Goal: Transaction & Acquisition: Purchase product/service

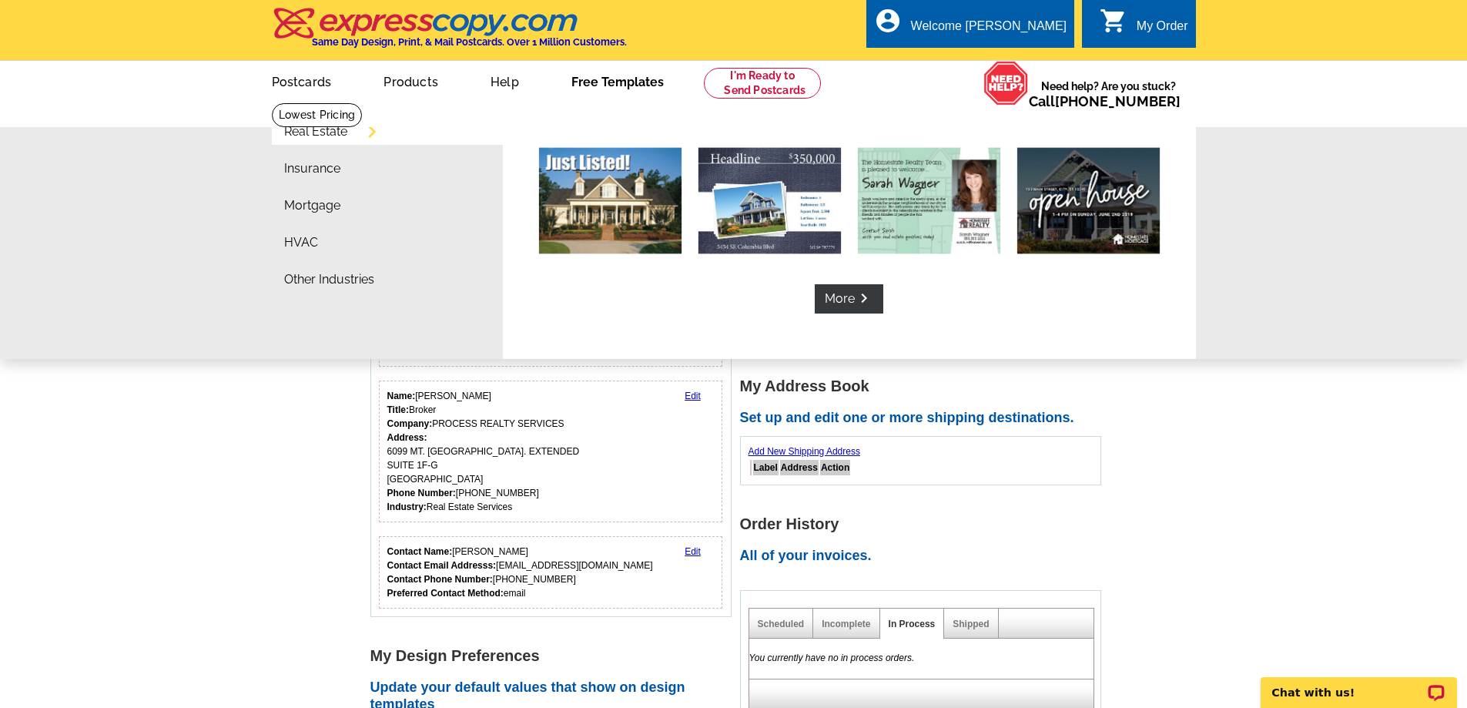
click at [613, 84] on link "Free Templates" at bounding box center [618, 80] width 142 height 36
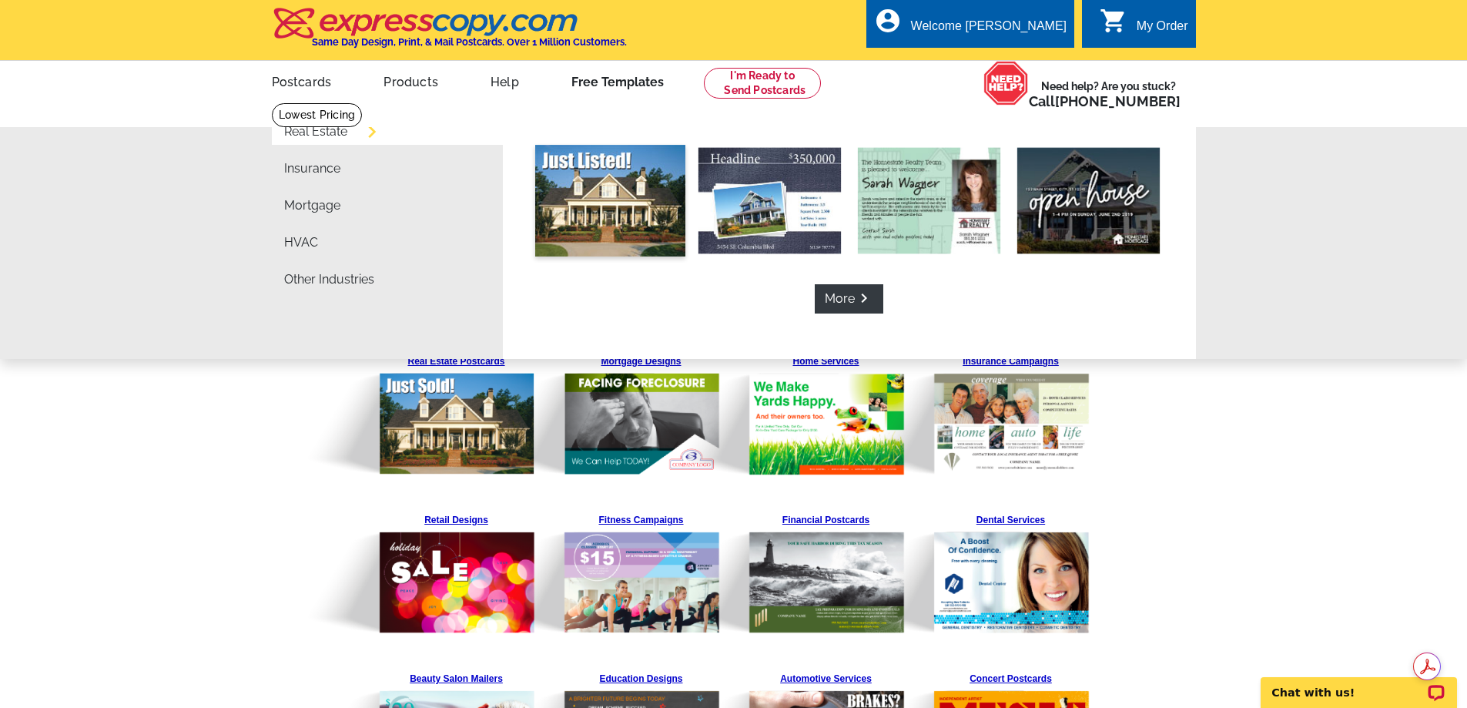
click at [642, 213] on img at bounding box center [610, 201] width 150 height 112
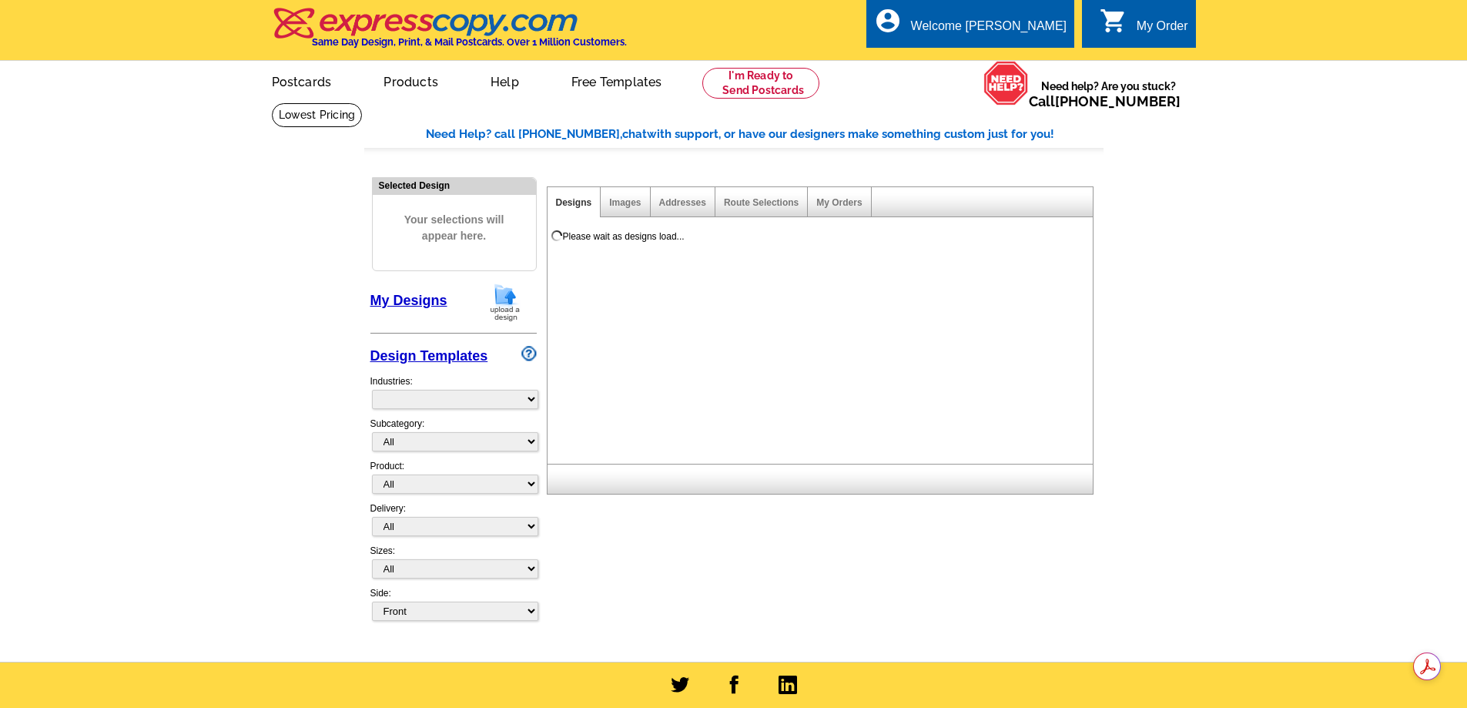
select select "785"
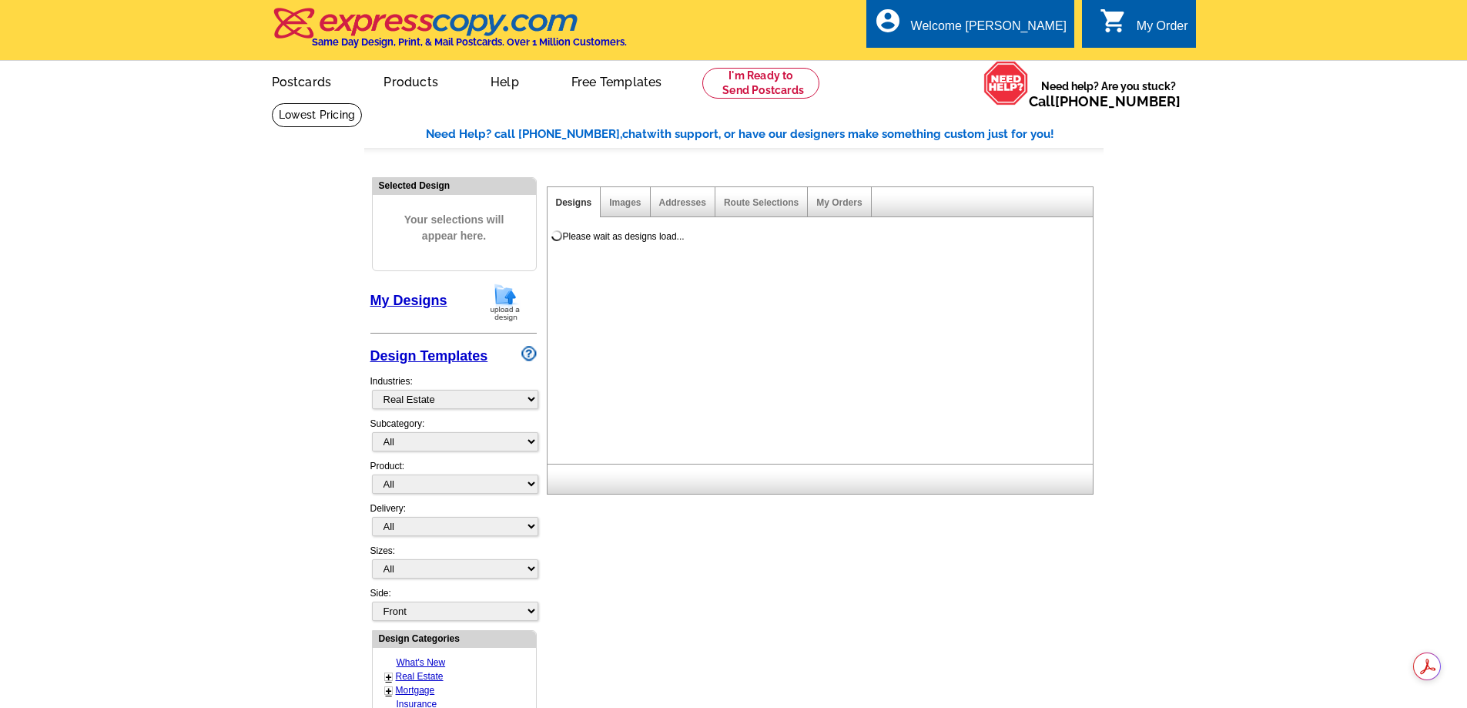
select select "788"
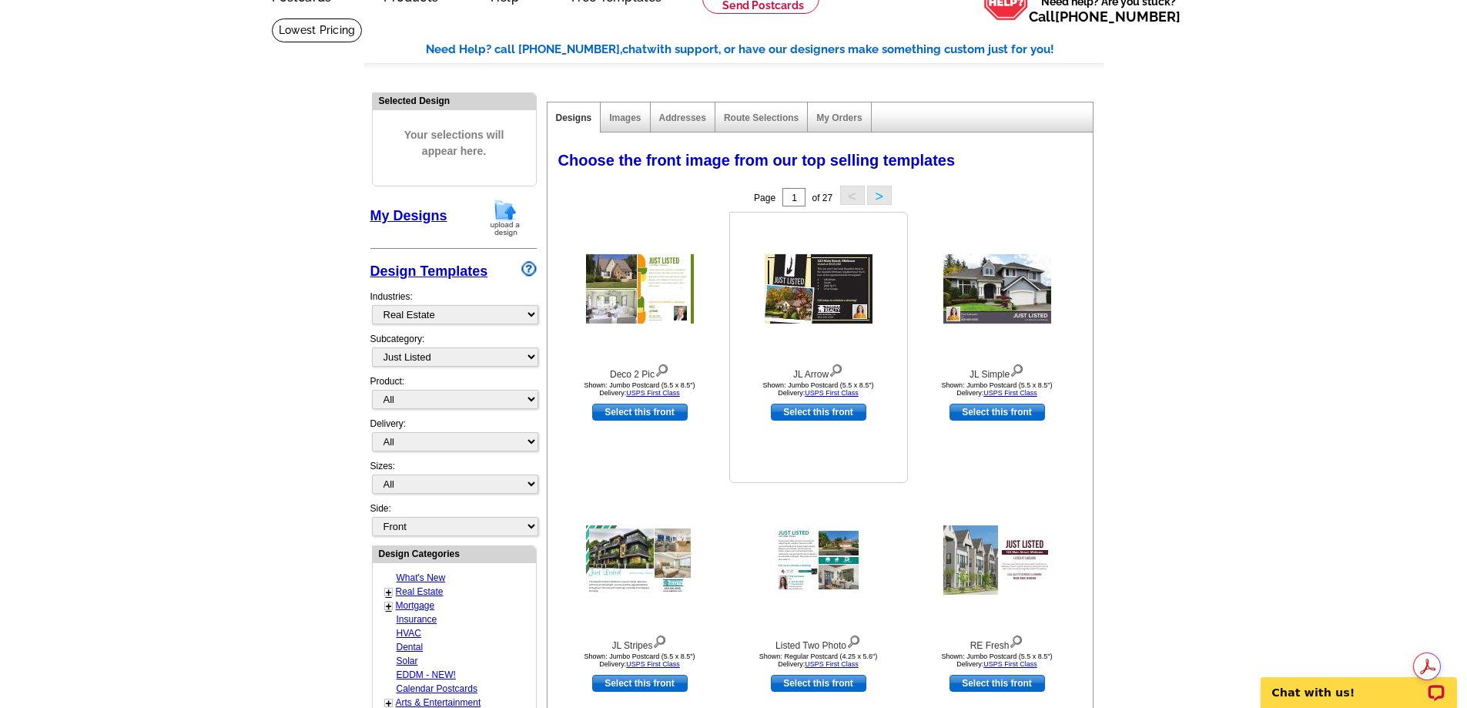
scroll to position [77, 0]
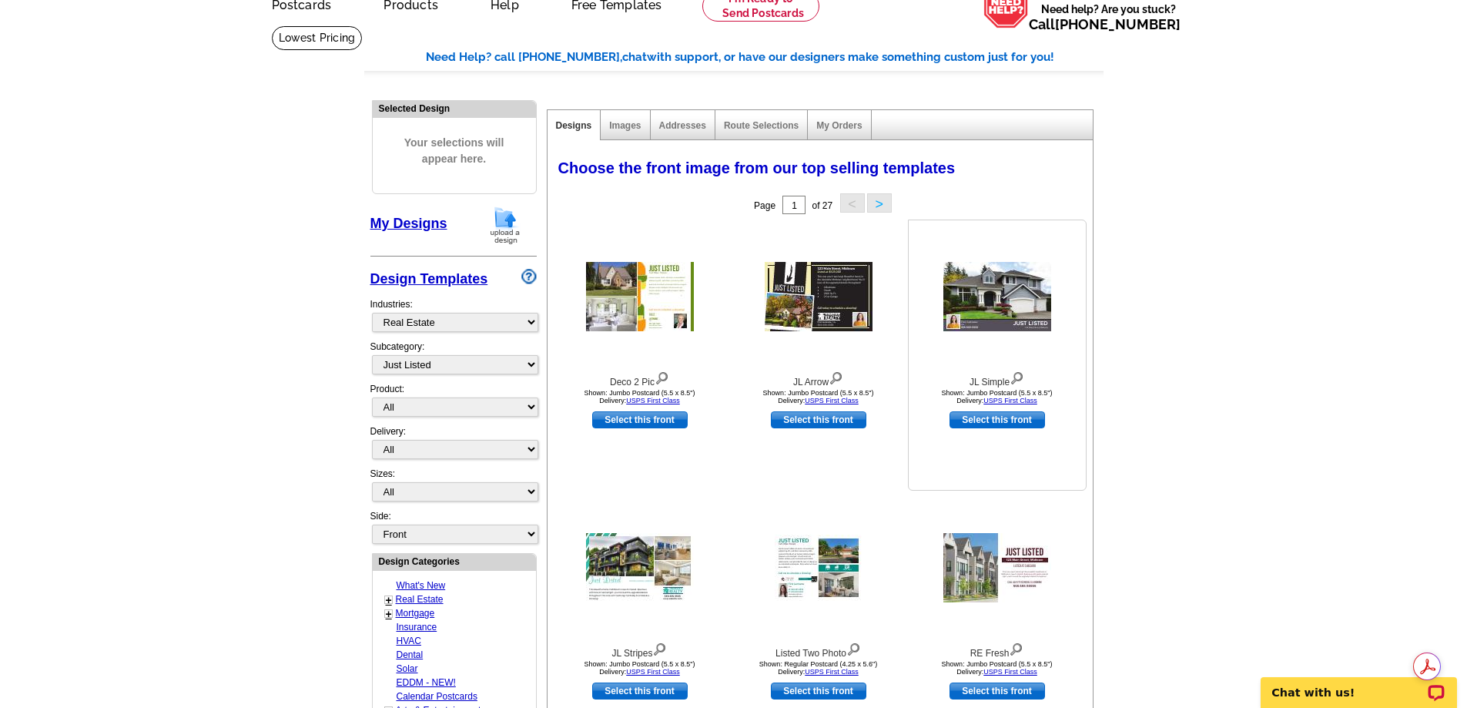
click at [986, 420] on link "Select this front" at bounding box center [998, 419] width 96 height 17
select select "2"
select select "back"
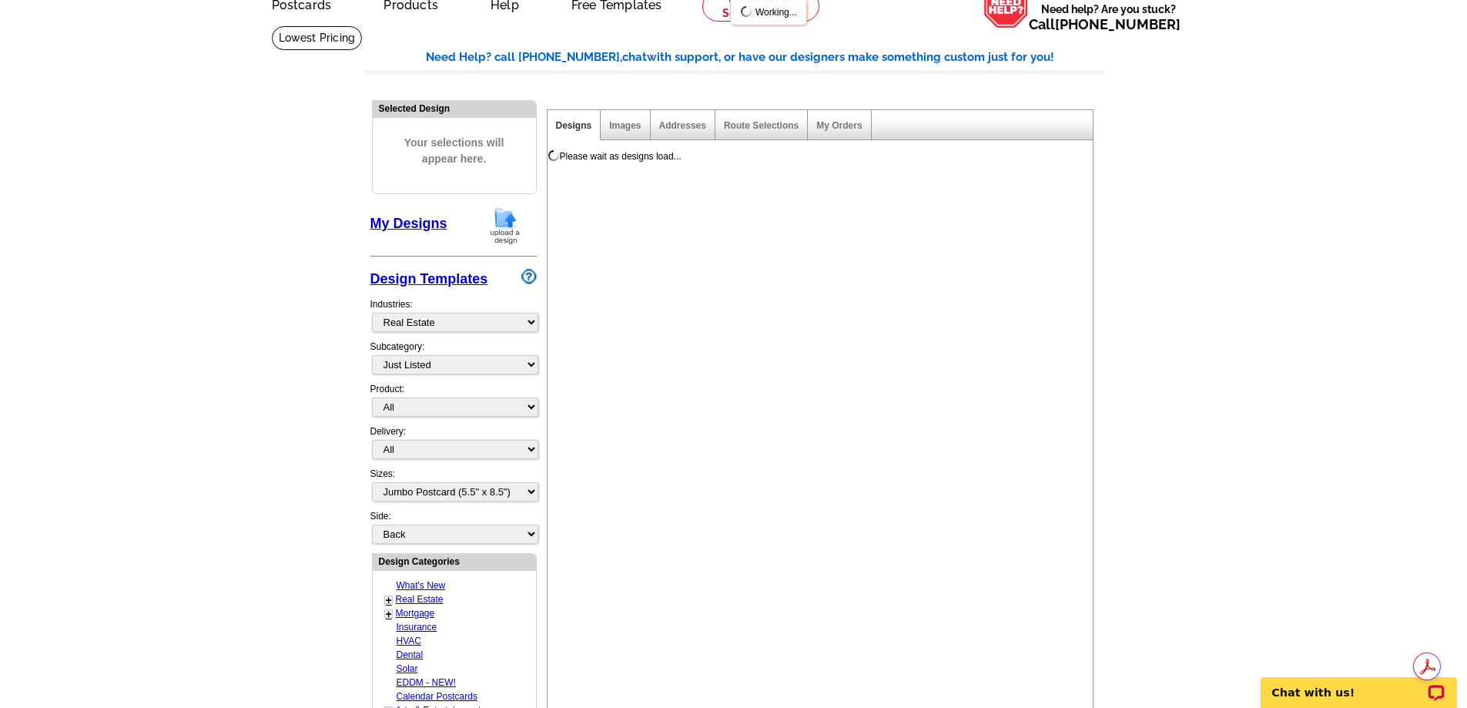
scroll to position [0, 0]
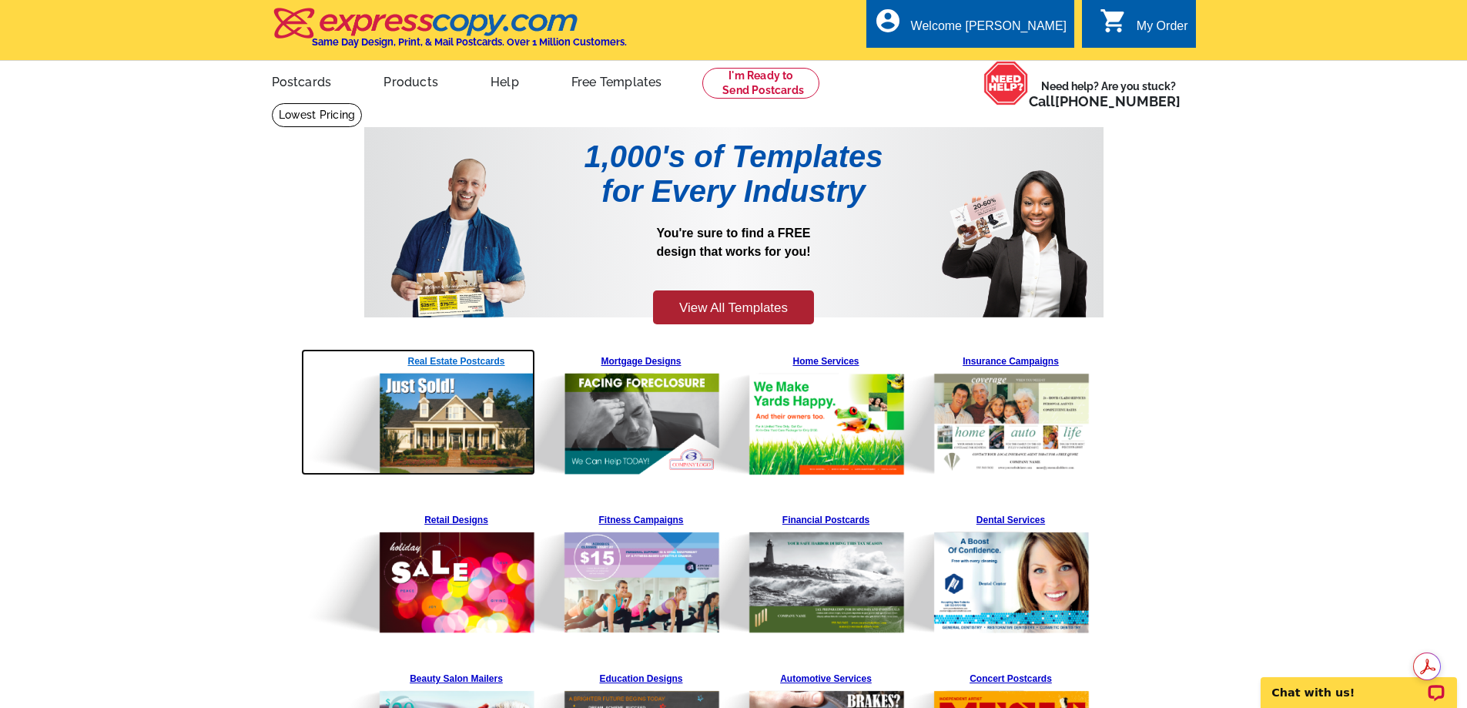
click at [447, 401] on img at bounding box center [418, 412] width 235 height 126
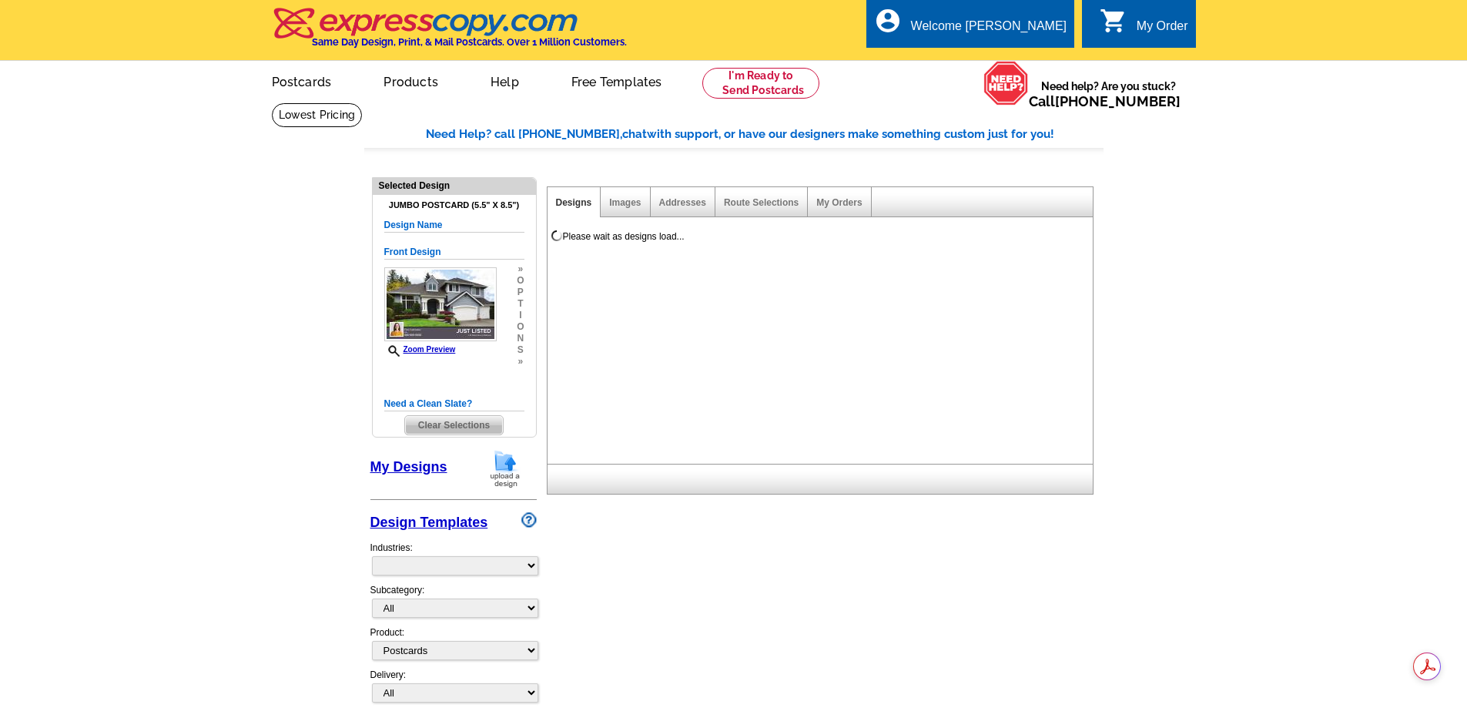
select select "1"
select select "2"
select select "back"
select select "785"
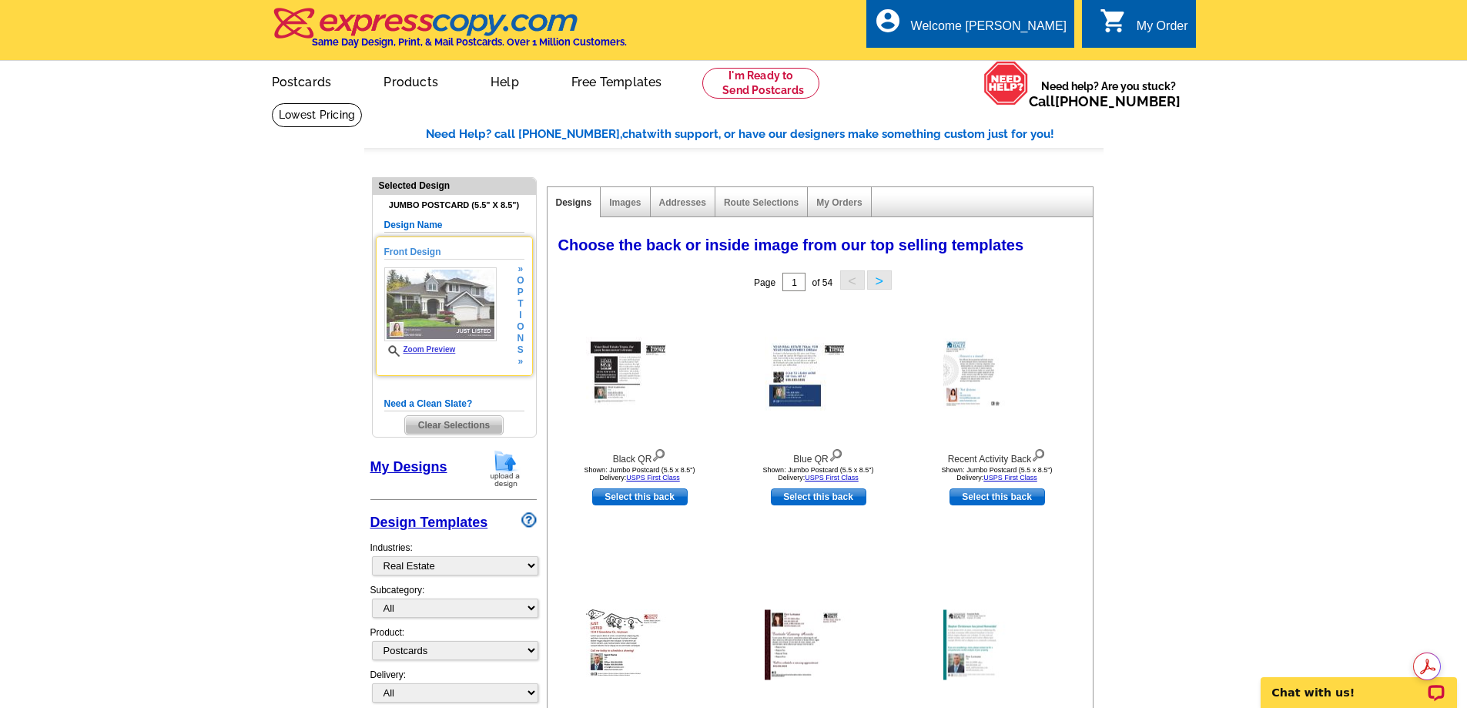
click at [410, 253] on h5 "Front Design" at bounding box center [454, 252] width 140 height 15
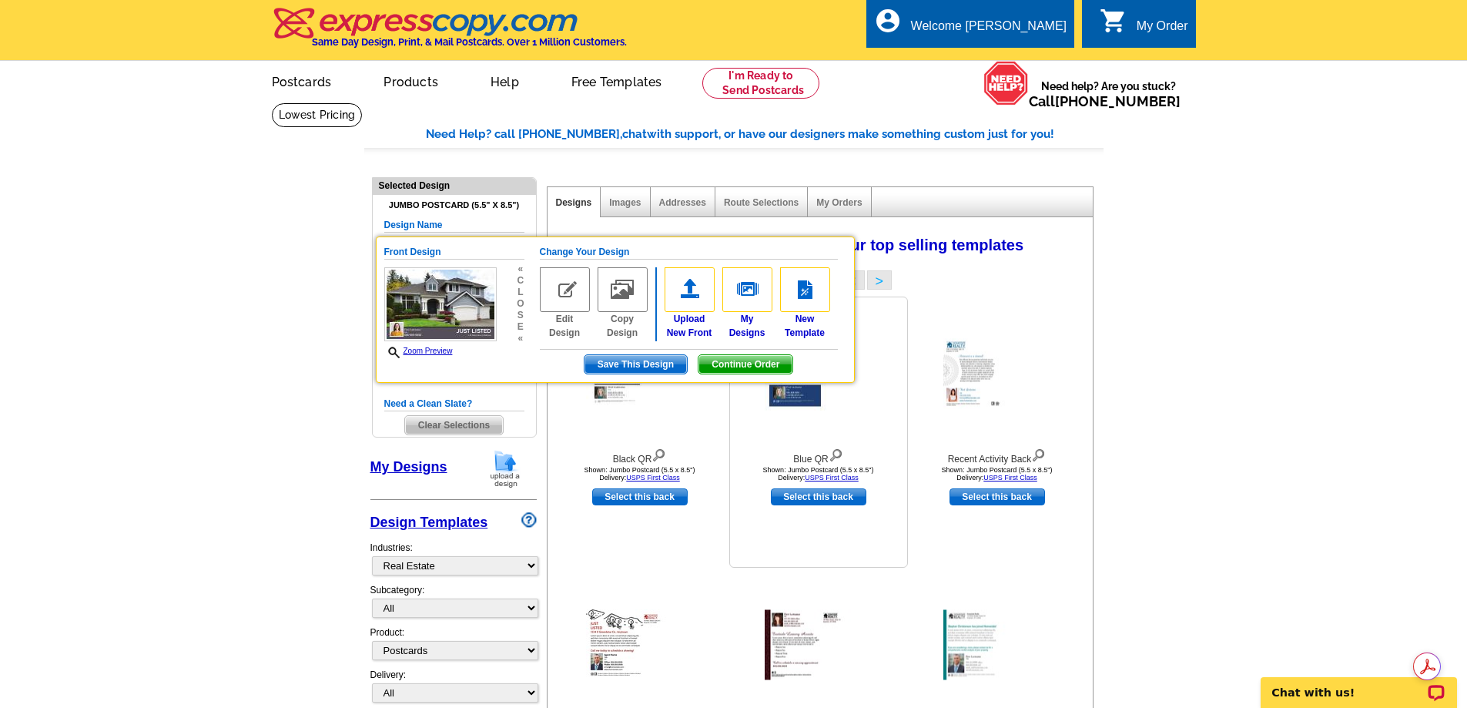
click at [804, 300] on img at bounding box center [805, 289] width 50 height 45
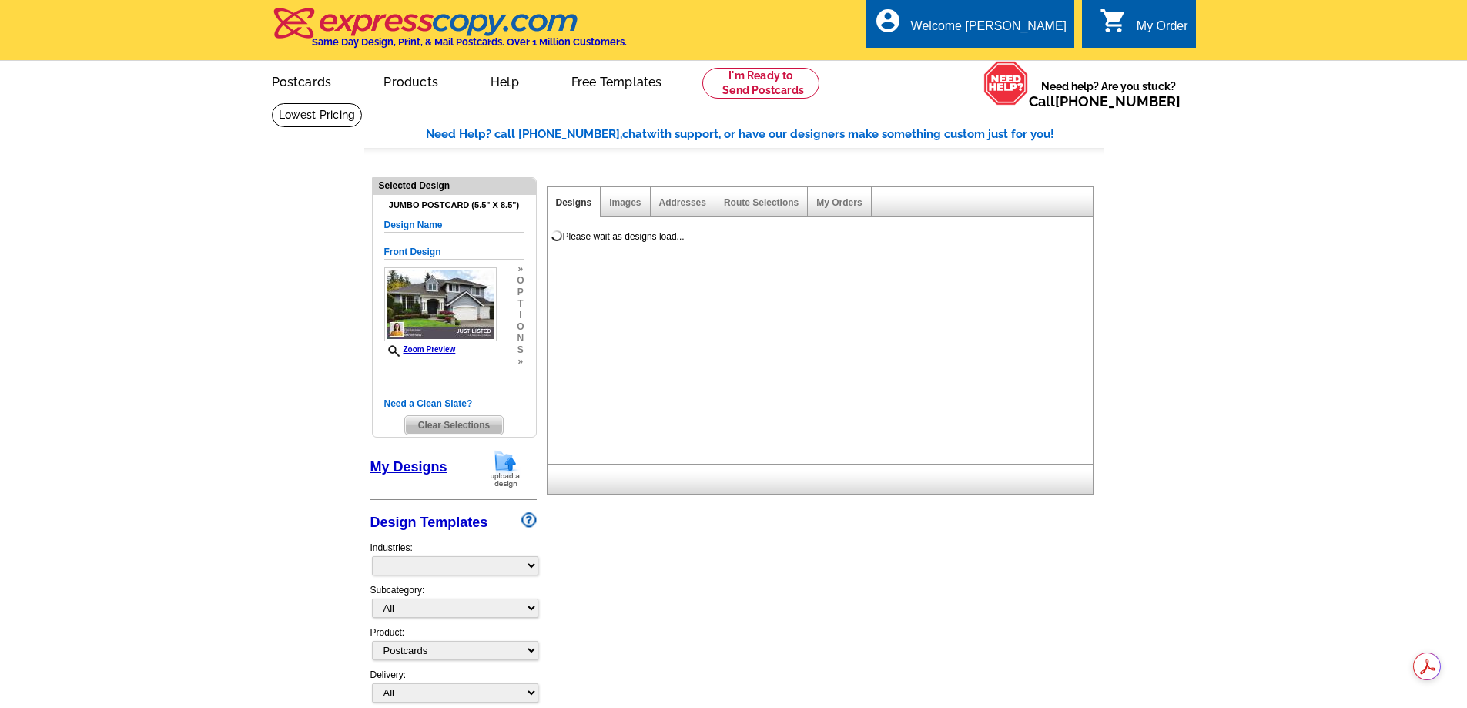
select select "1"
select select "2"
select select "785"
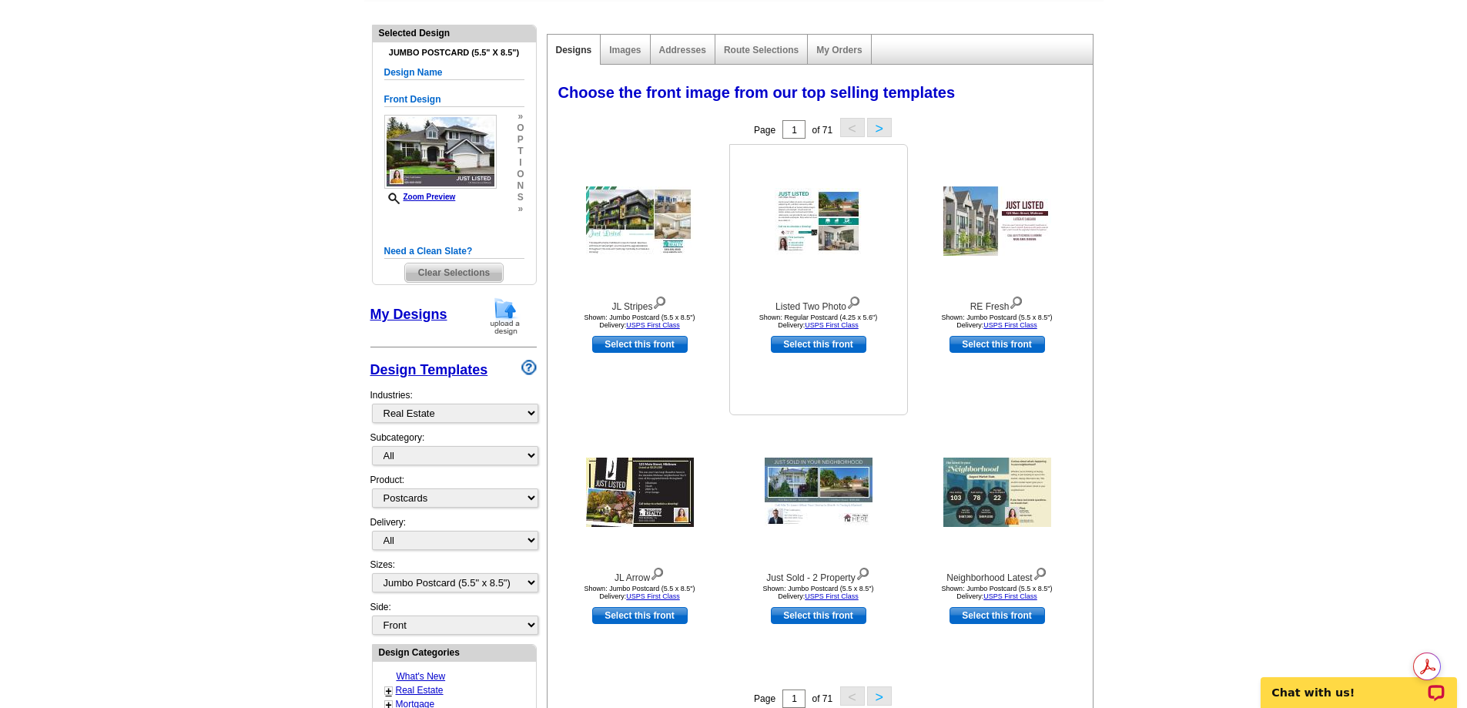
scroll to position [154, 0]
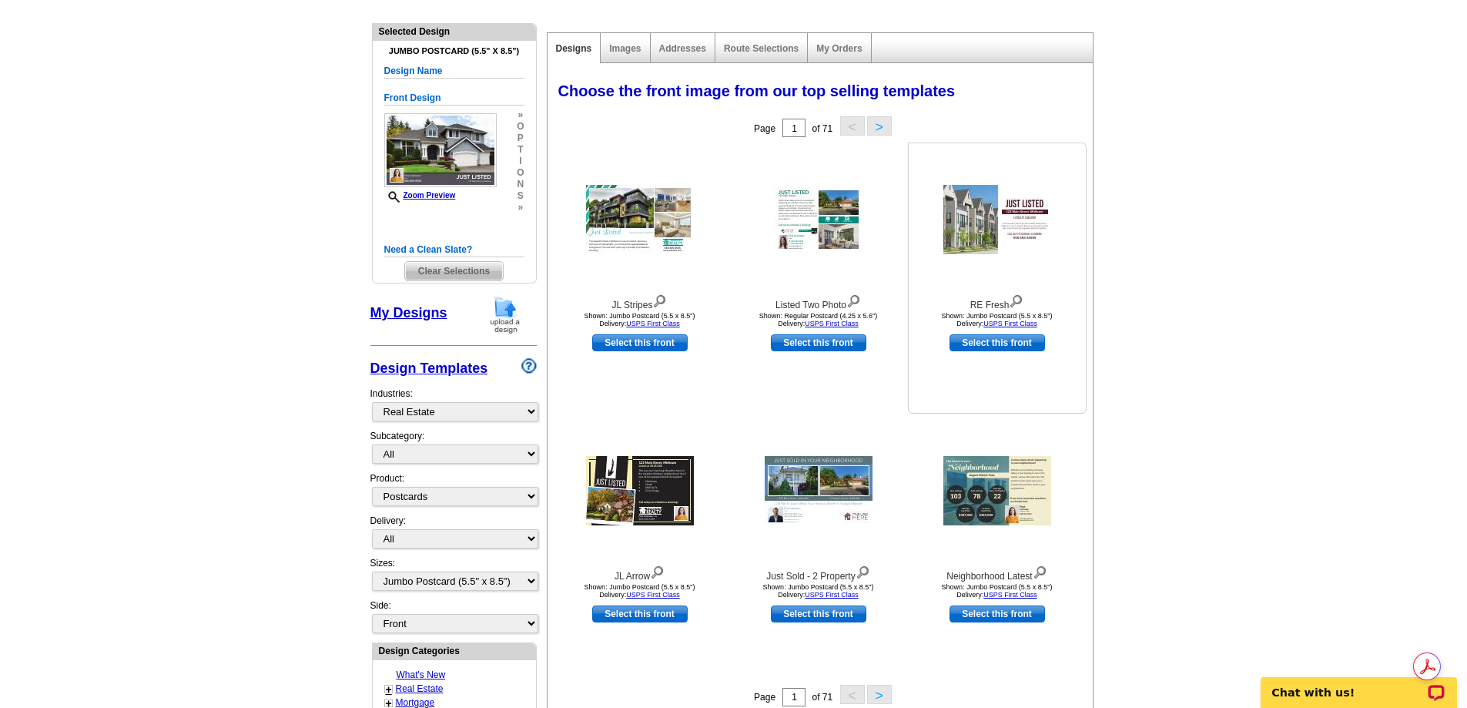
click at [1005, 346] on link "Select this front" at bounding box center [998, 342] width 96 height 17
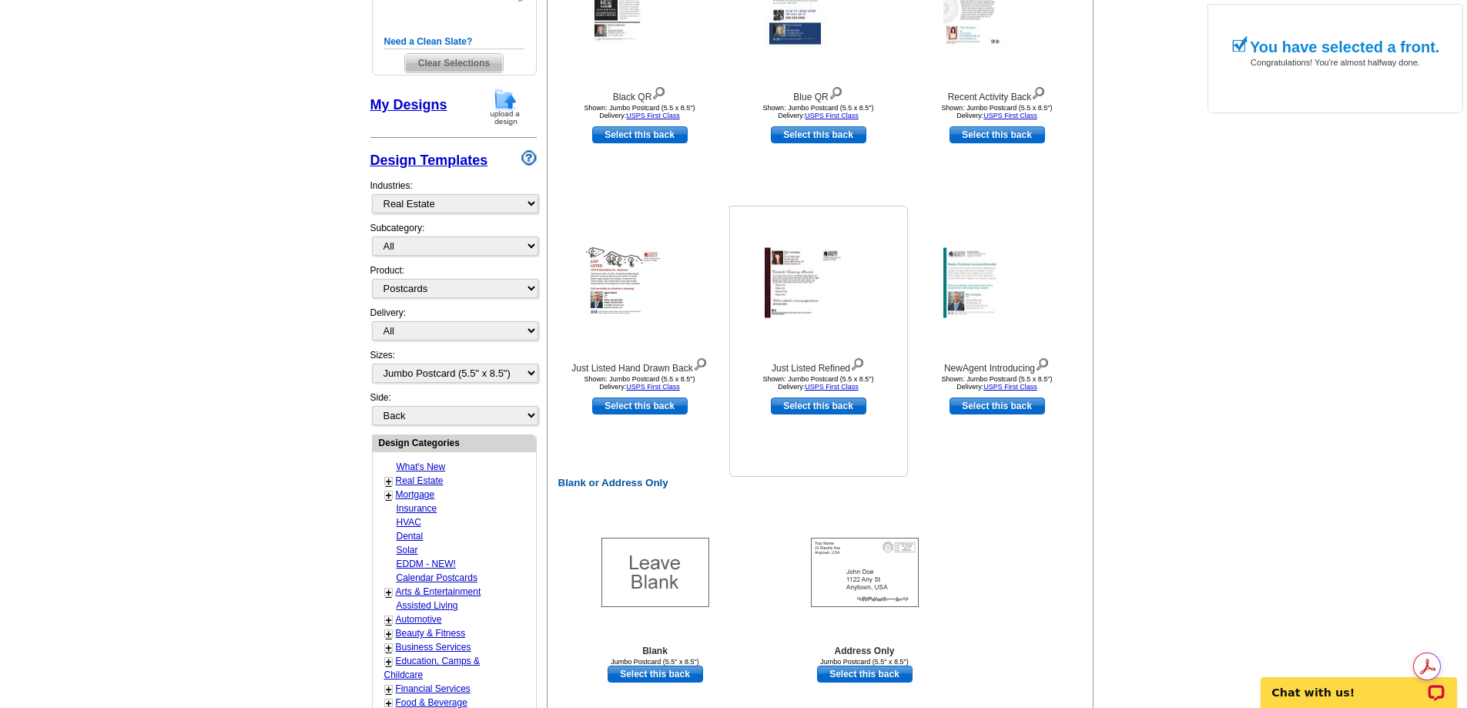
scroll to position [539, 0]
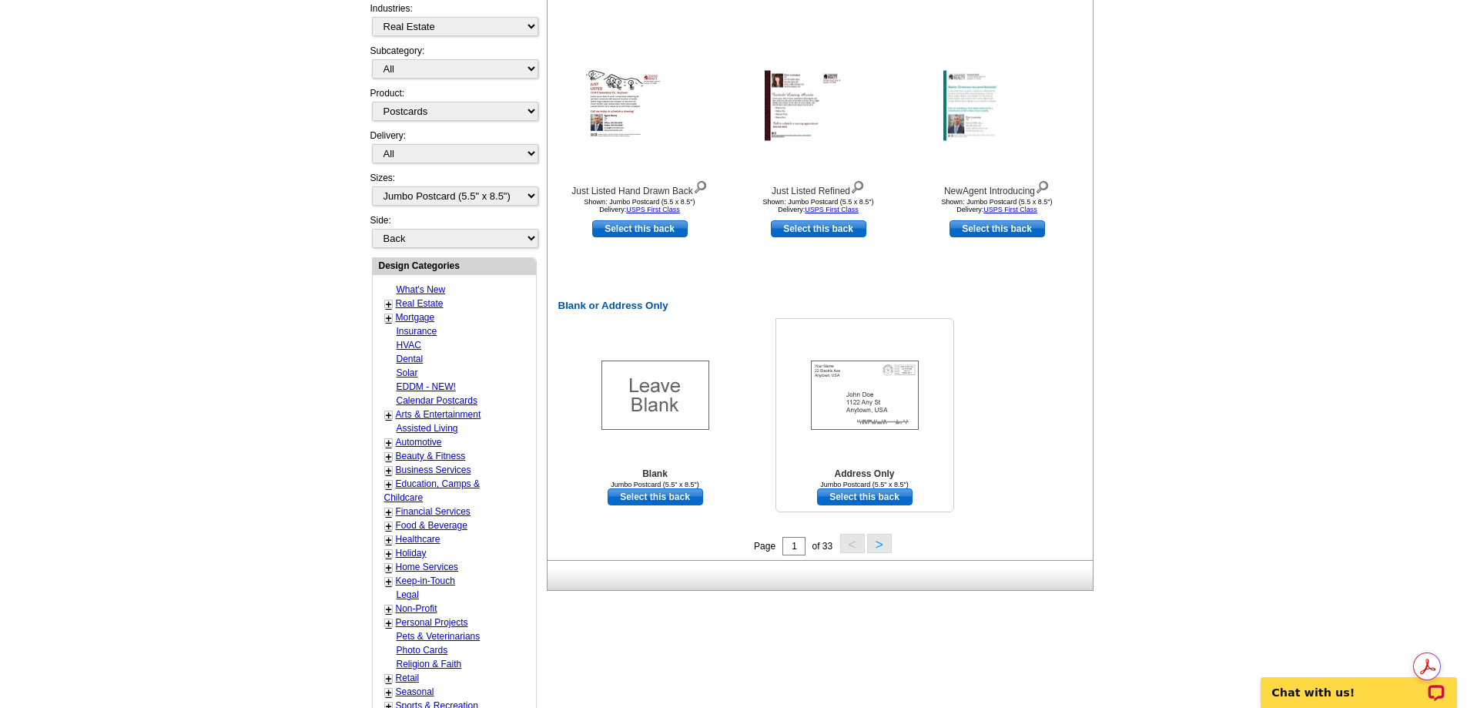
click at [866, 498] on link "Select this back" at bounding box center [865, 496] width 96 height 17
select select "front"
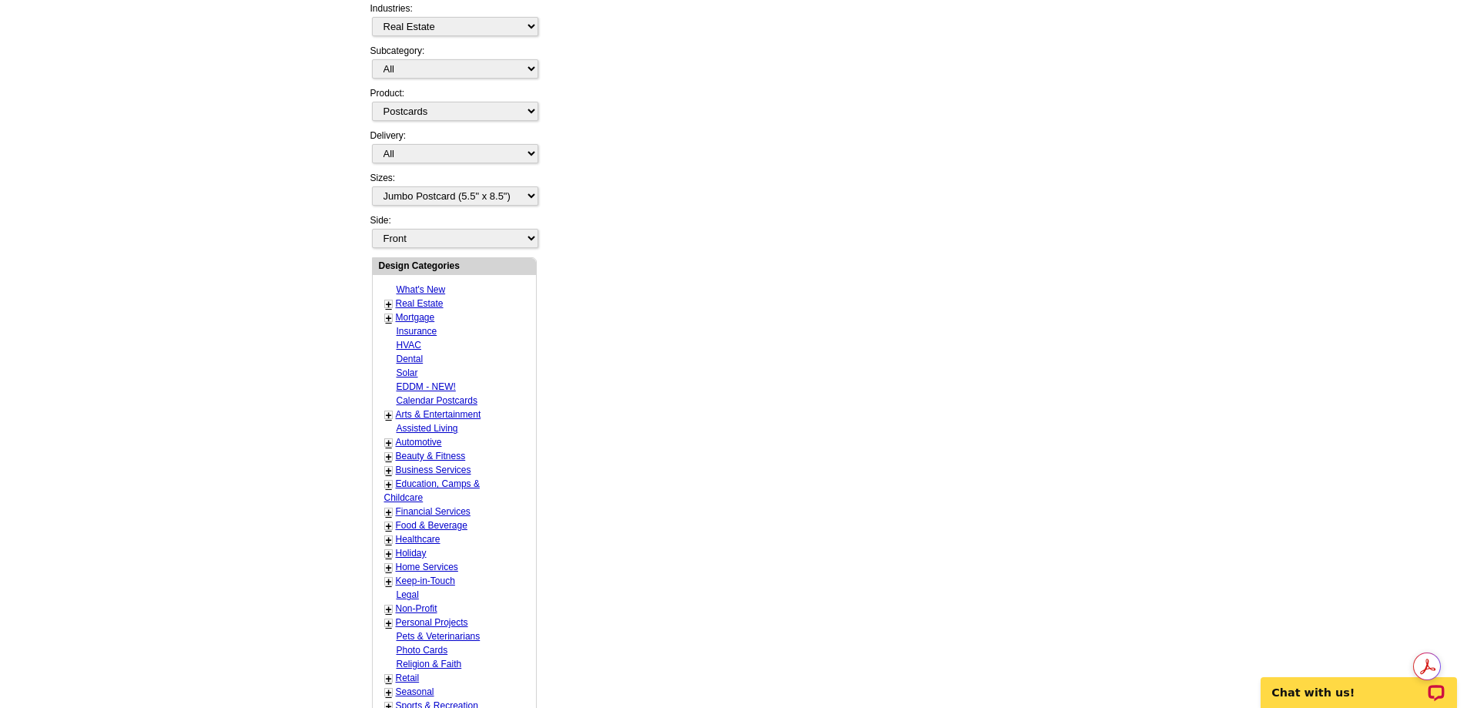
scroll to position [695, 0]
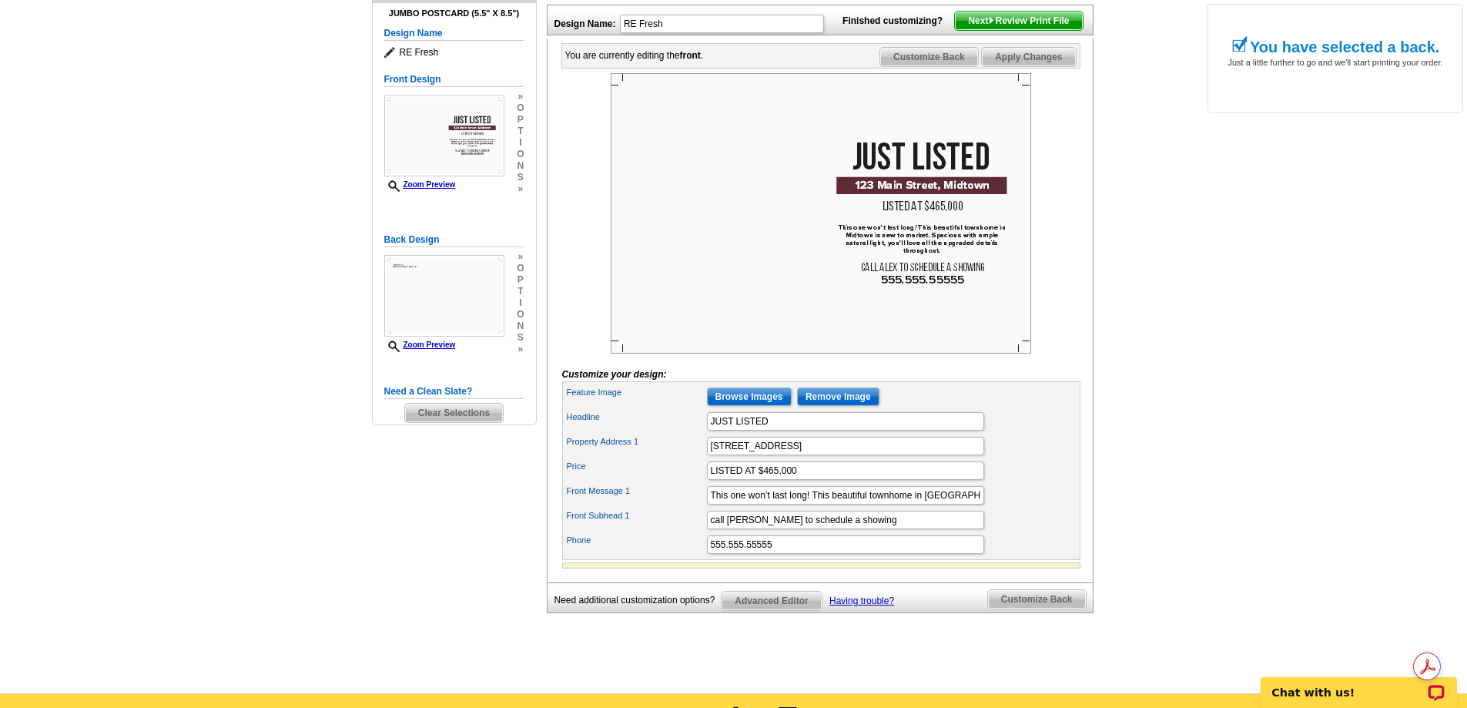
scroll to position [231, 0]
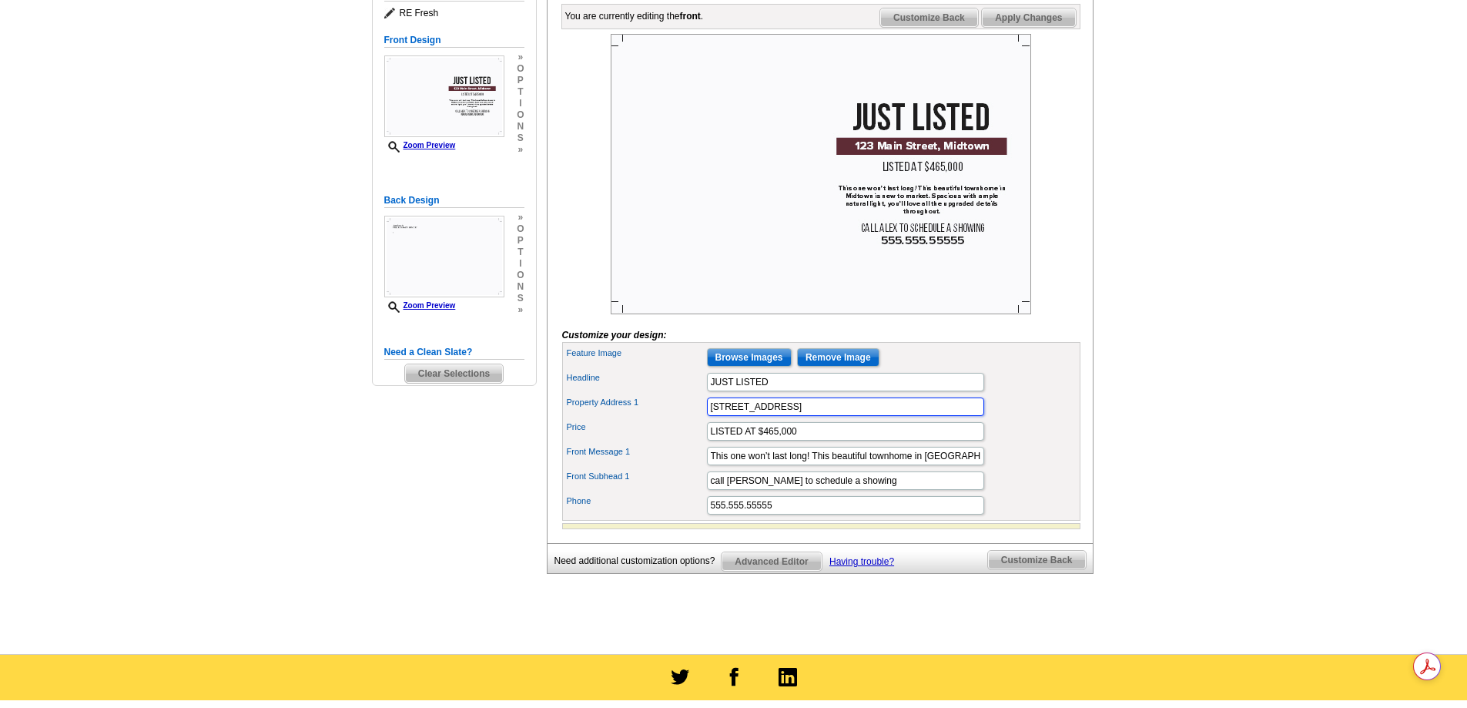
click at [835, 416] on input "123 Main Street, Midtown" at bounding box center [845, 406] width 277 height 18
type input "1"
type input "3172 Hoskins"
click at [812, 441] on input "LISTED AT $465,000" at bounding box center [845, 431] width 277 height 18
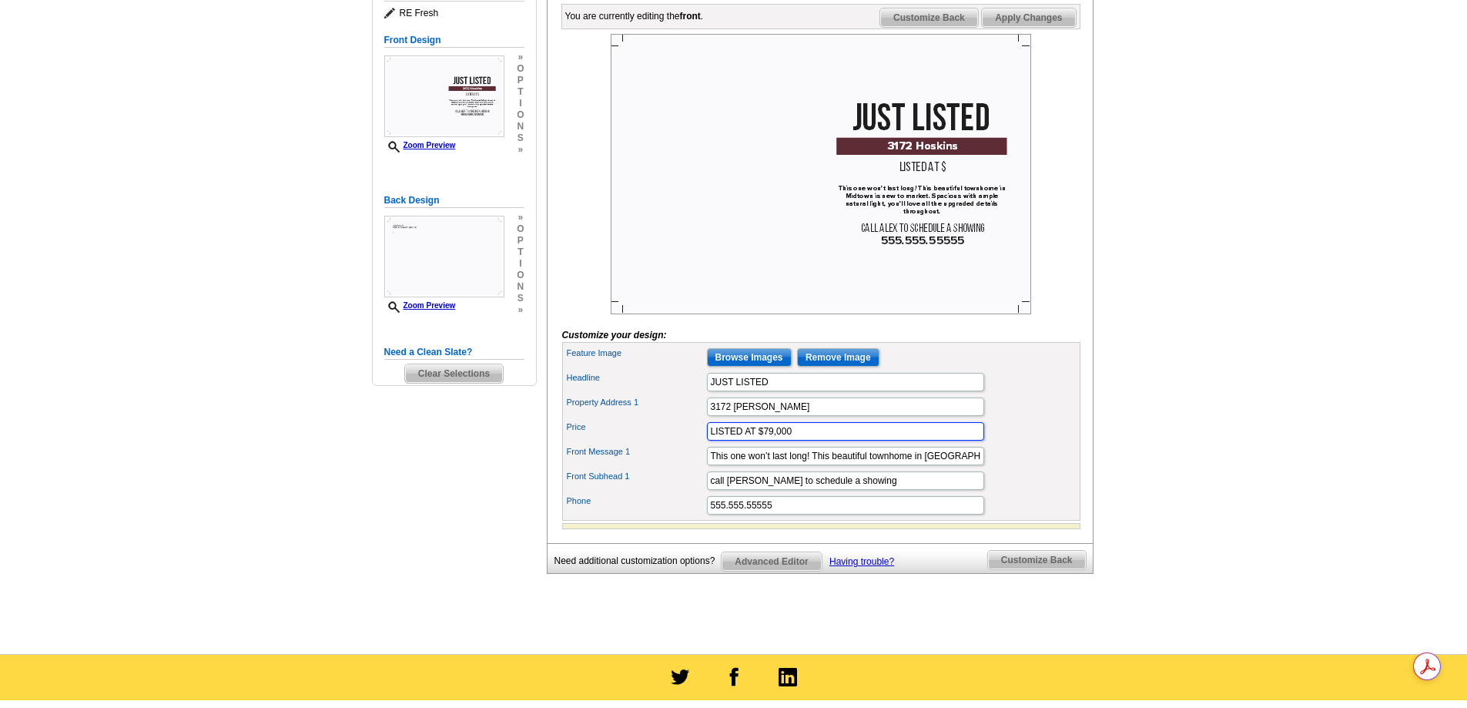
type input "LISTED AT $79,000"
click at [871, 465] on input "This one won’t last long! This beautiful townhome in Midtown is new to market. …" at bounding box center [845, 456] width 277 height 18
type input "This one won’t last long! This beautiful investmenthome in 38111 is new to mark…"
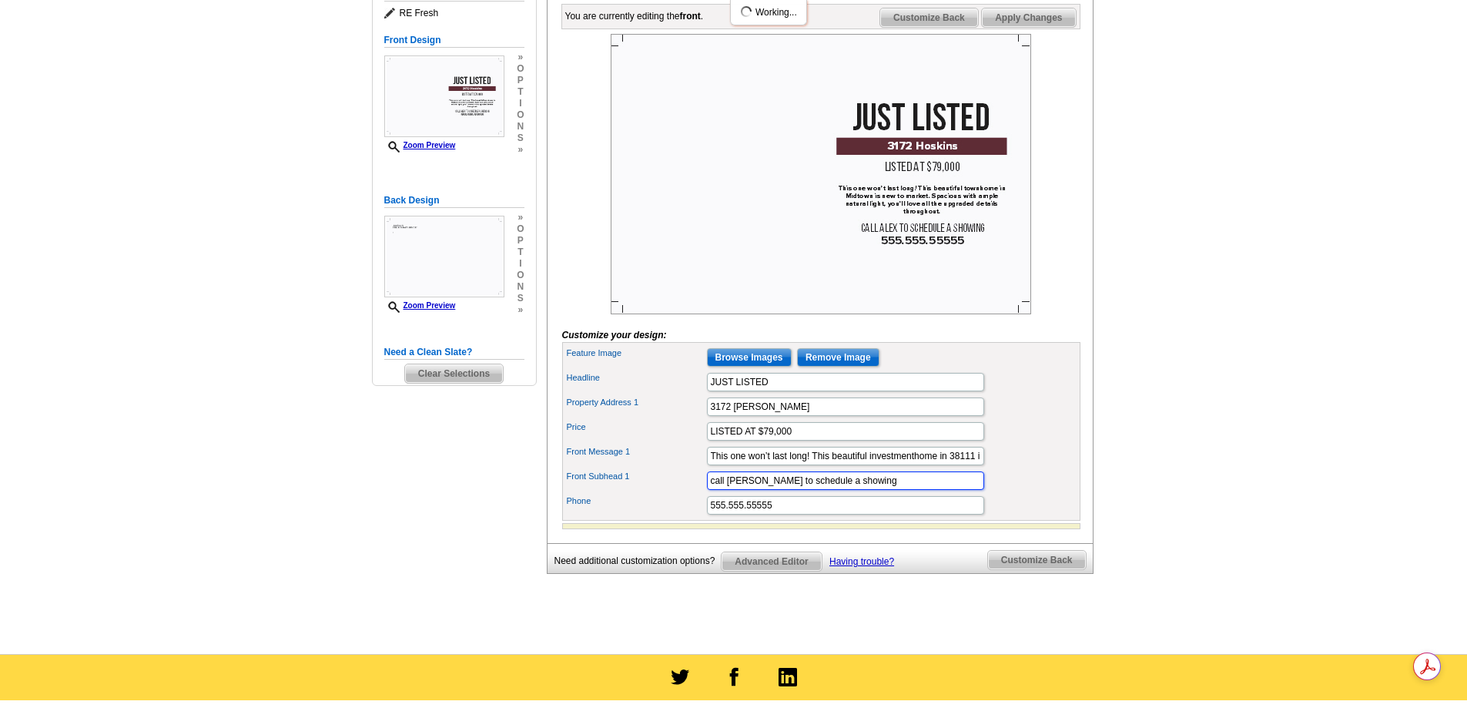
click at [865, 490] on input "call ALEX to schedule a showing" at bounding box center [845, 480] width 277 height 18
click at [751, 490] on input "call ALEX to schedule a showing" at bounding box center [845, 480] width 277 height 18
type input "call JUAN to schedule a showing"
click at [790, 515] on input "555.555.55555" at bounding box center [845, 505] width 277 height 18
type input "5"
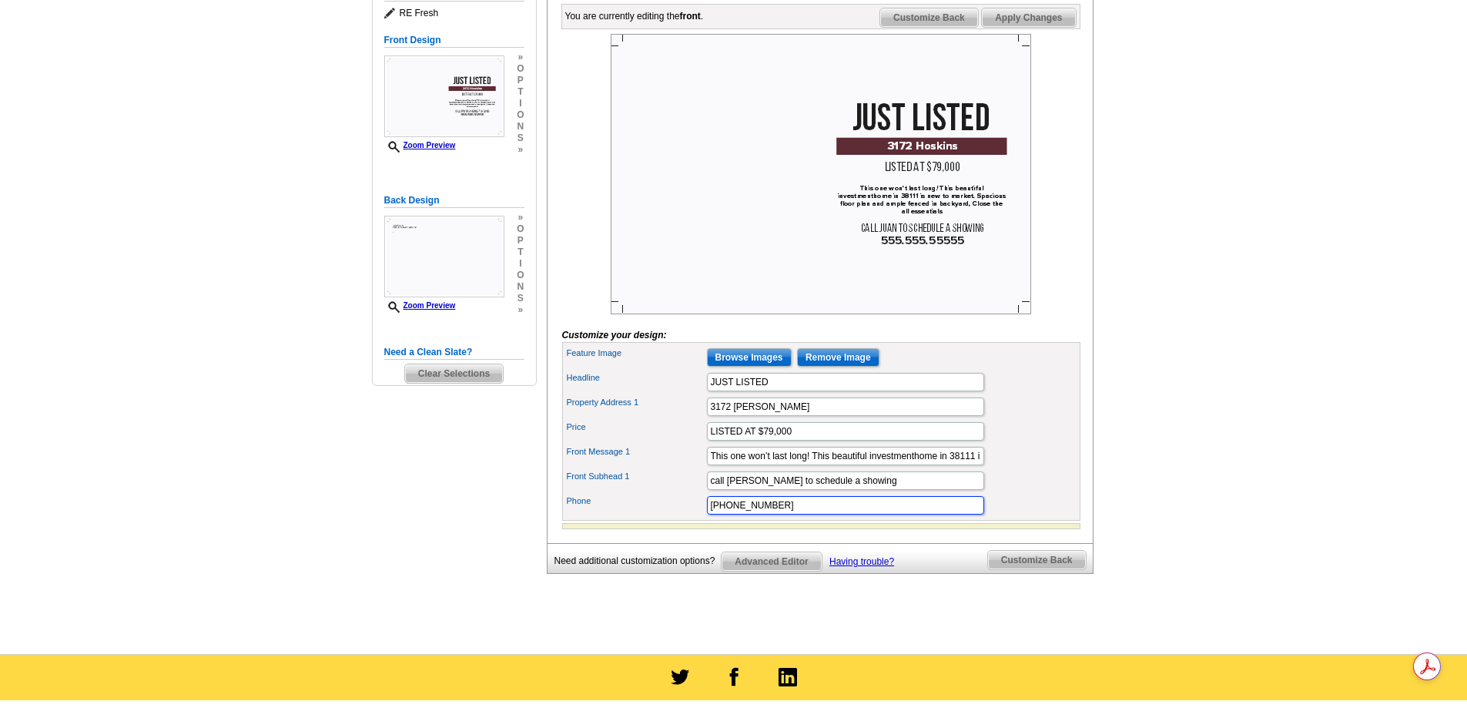
type input "901-729-6645"
click at [785, 416] on input "3172 Hoskins" at bounding box center [845, 406] width 277 height 18
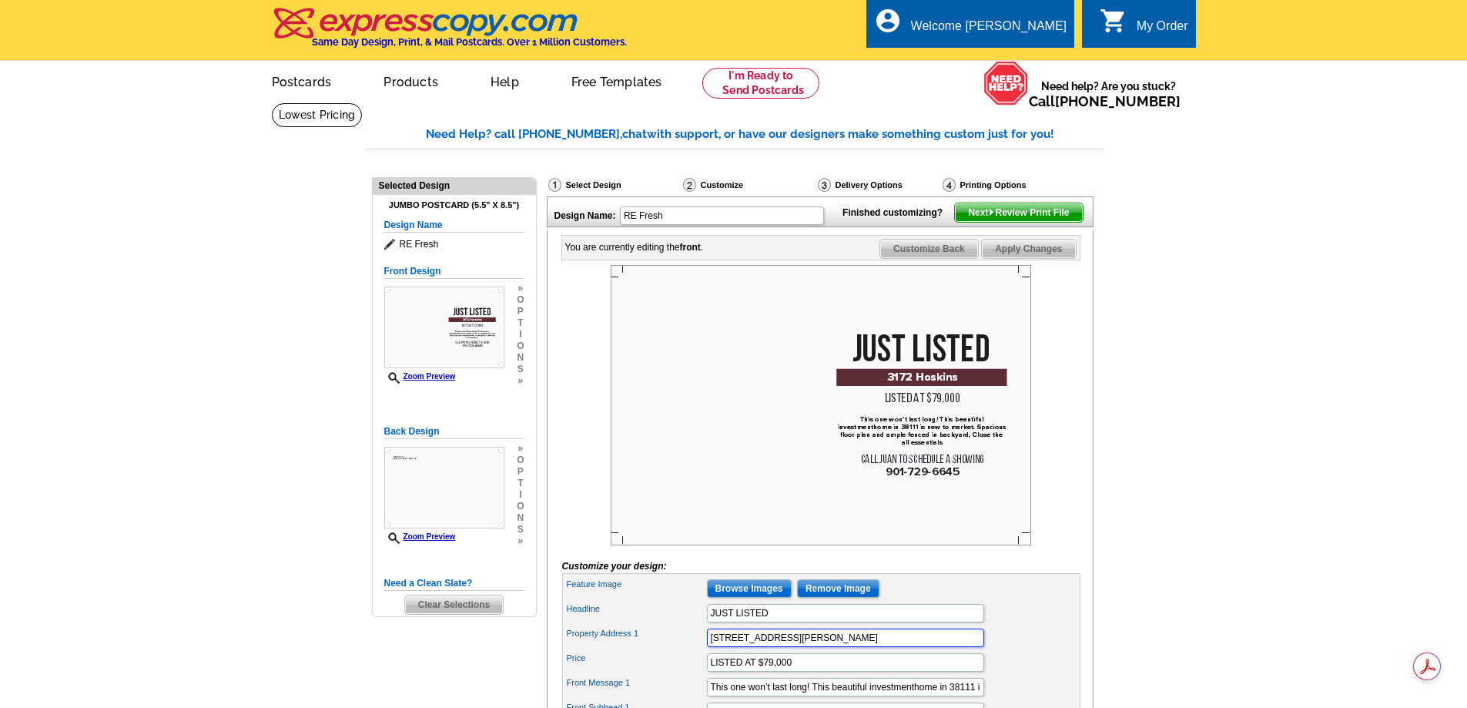
type input "3172 Hoskins Road"
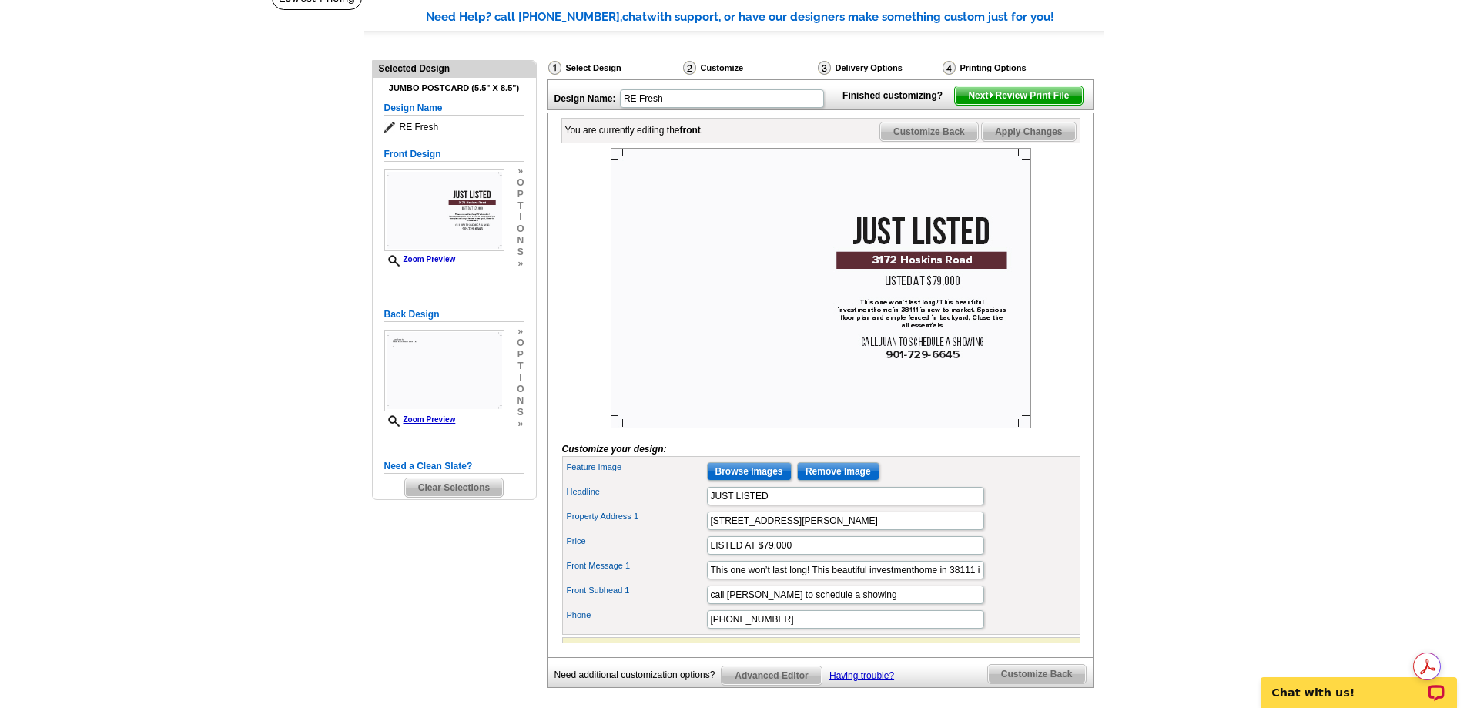
scroll to position [77, 0]
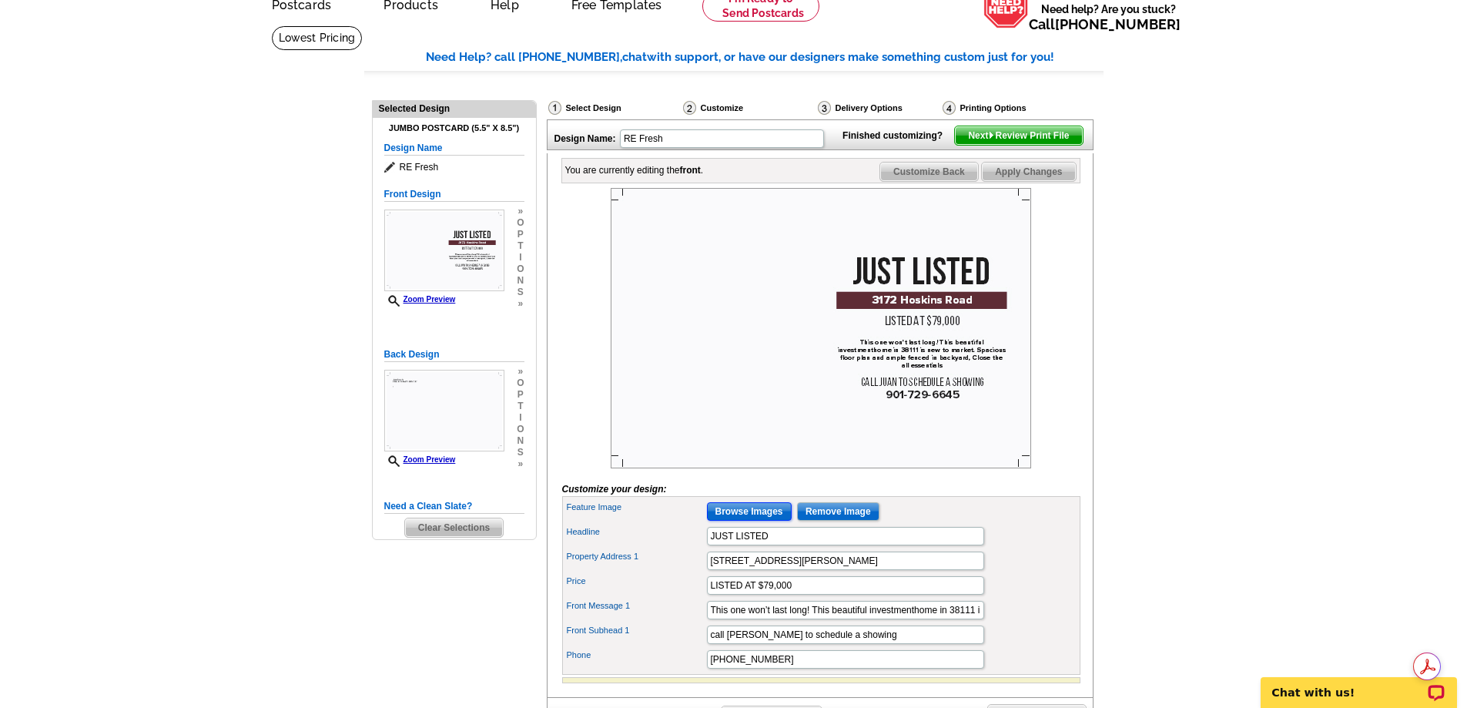
click at [774, 521] on input "Browse Images" at bounding box center [749, 511] width 85 height 18
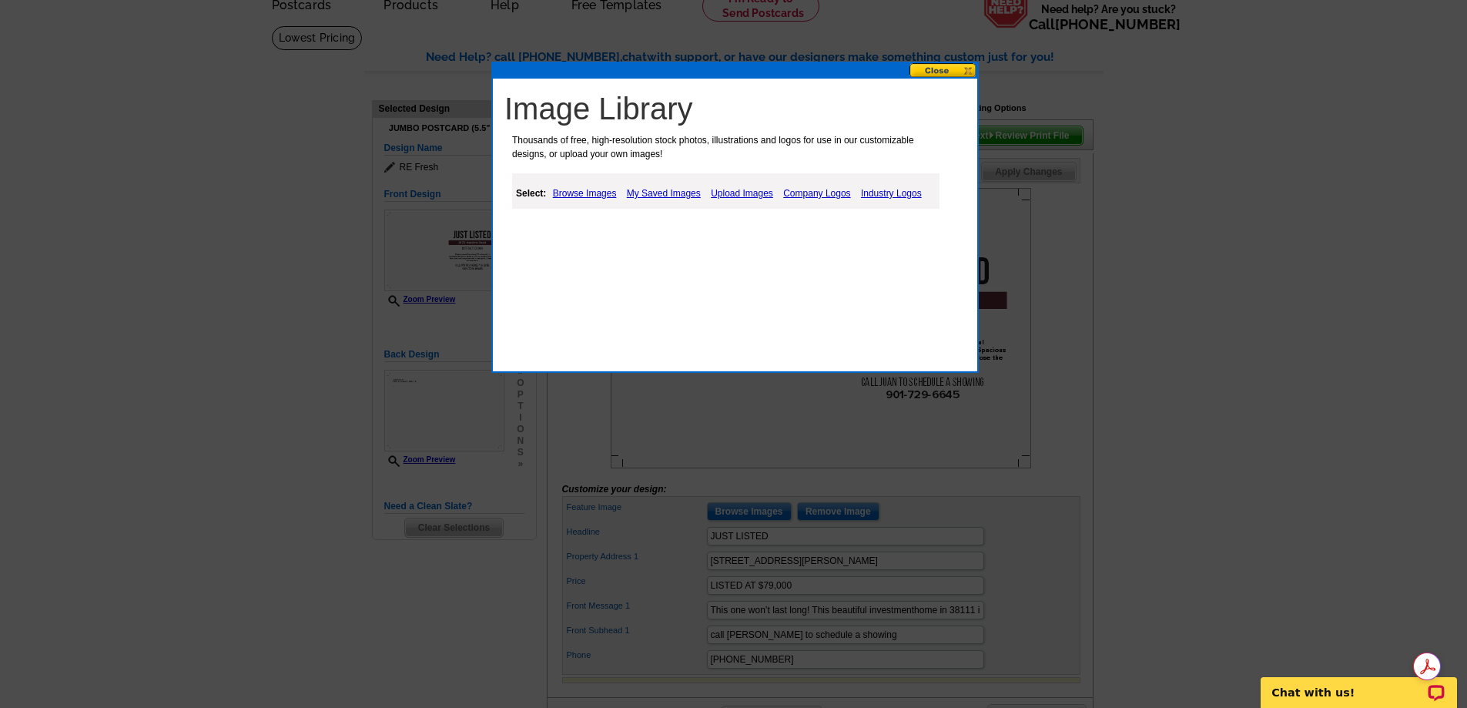
click at [753, 192] on link "Upload Images" at bounding box center [742, 193] width 70 height 18
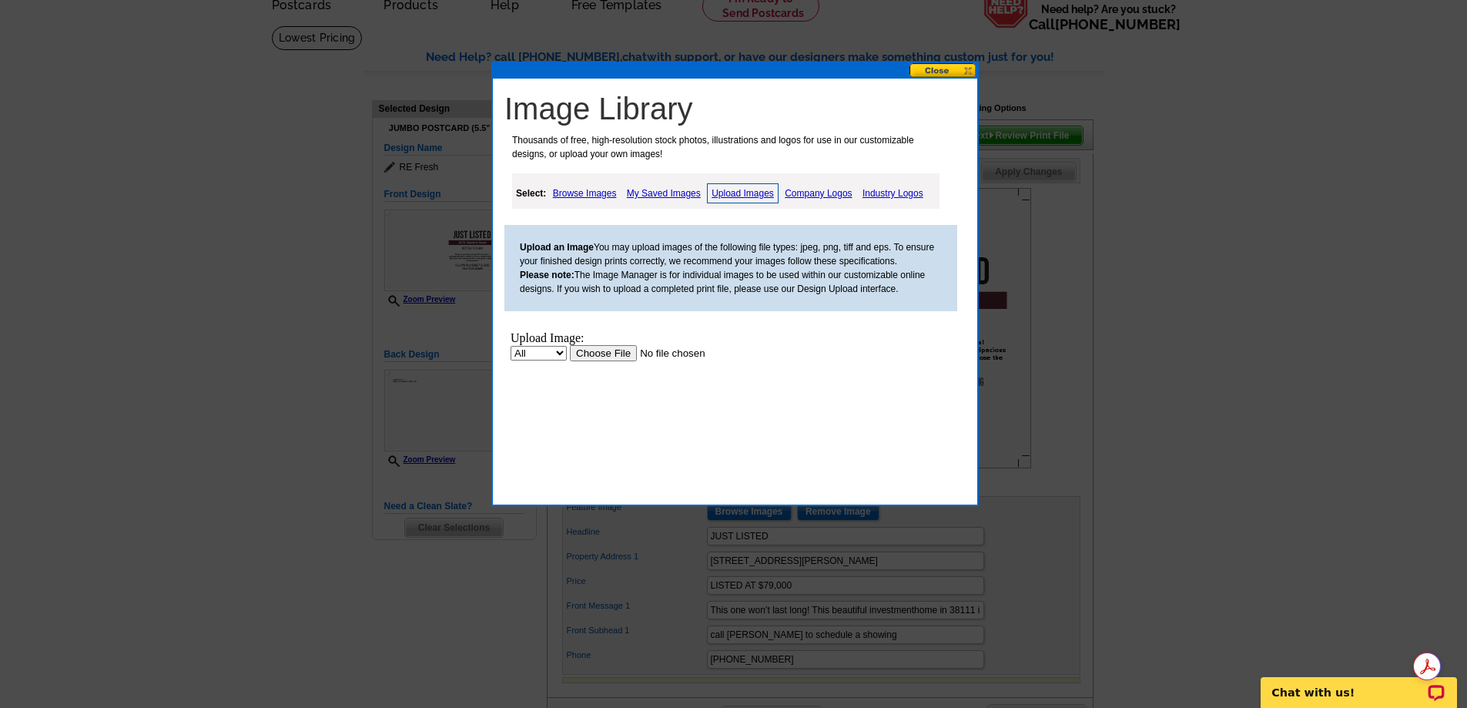
scroll to position [0, 0]
click at [593, 353] on input "file" at bounding box center [667, 353] width 195 height 16
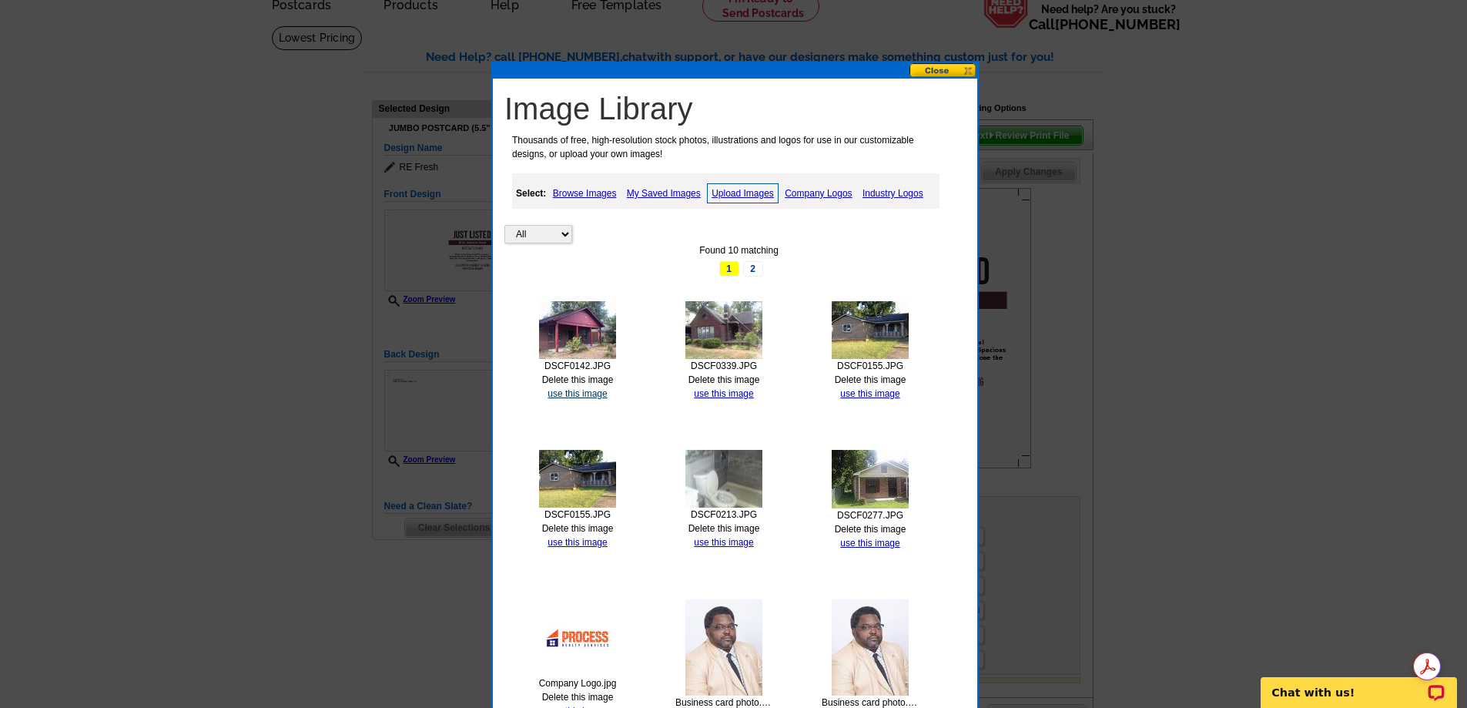
click at [577, 395] on link "use this image" at bounding box center [577, 393] width 59 height 11
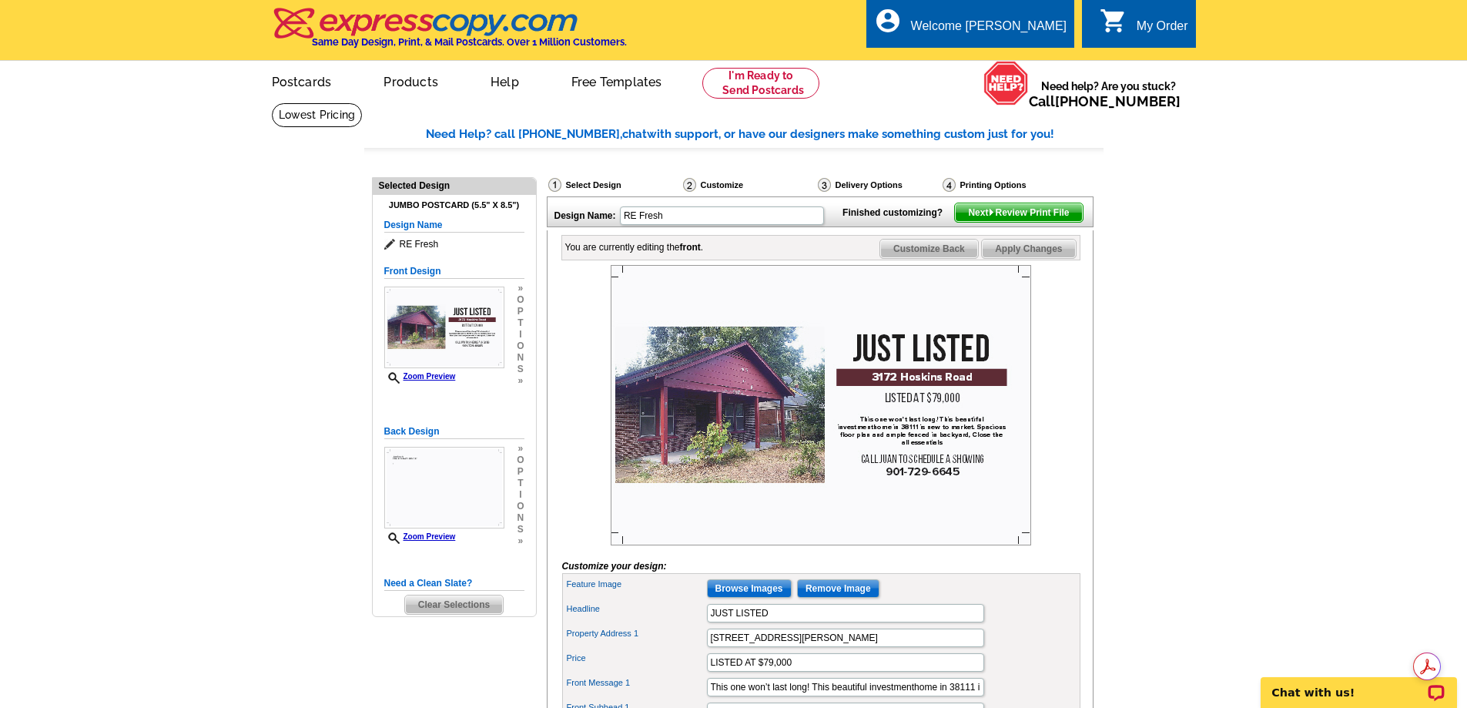
click at [1033, 222] on span "Next Review Print File" at bounding box center [1018, 212] width 127 height 18
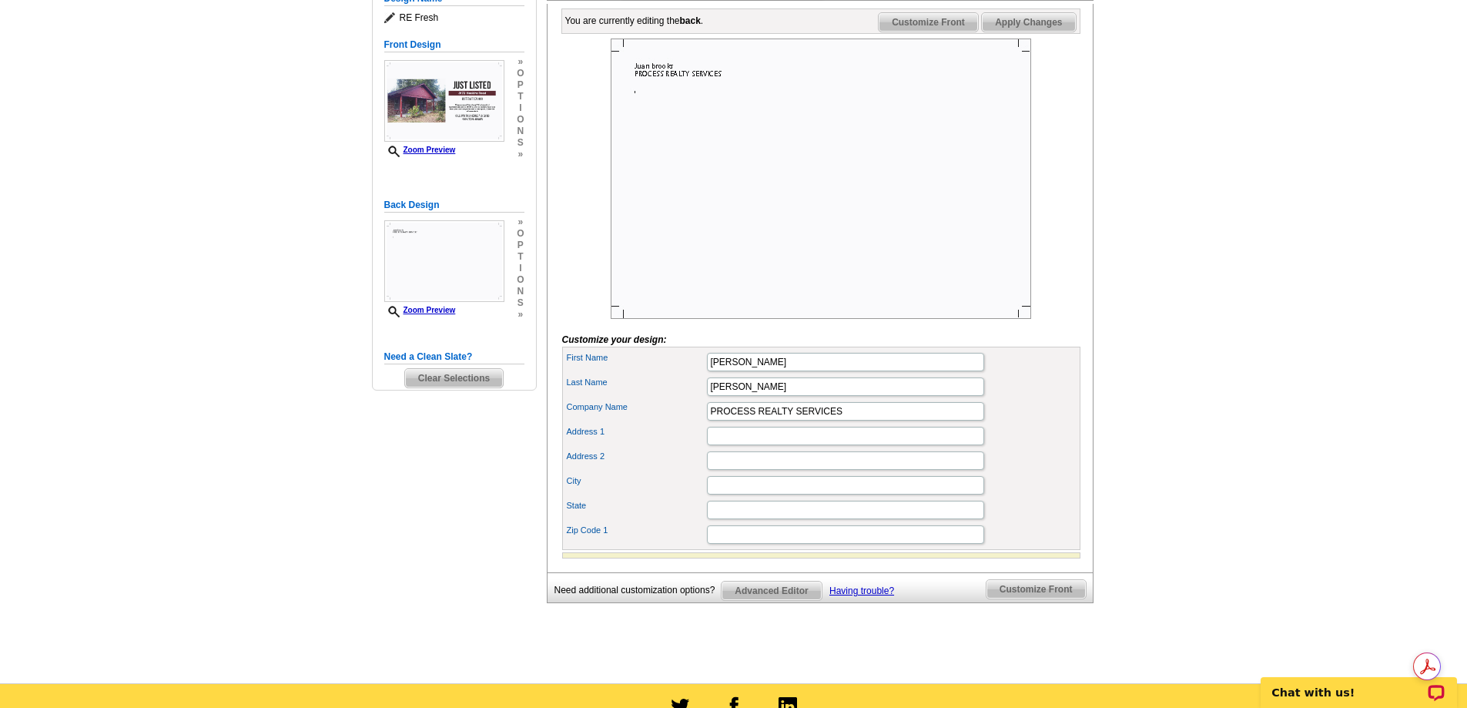
scroll to position [231, 0]
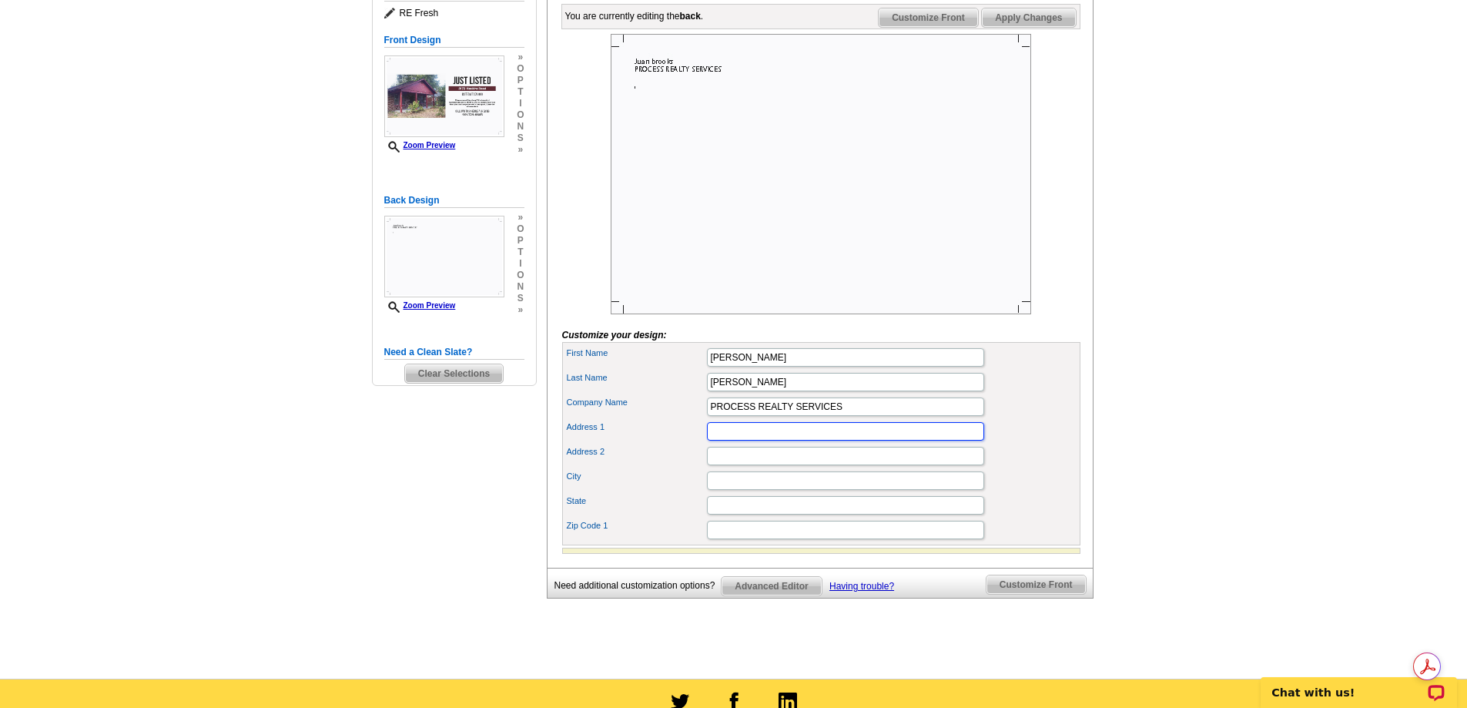
click at [748, 441] on input "Address 1" at bounding box center [845, 431] width 277 height 18
type input "6099 Mt. Moriah R D> EXT."
click at [734, 465] on input "Address 2" at bounding box center [845, 456] width 277 height 18
type input "Suite 1 F-G"
click at [737, 490] on input "City" at bounding box center [845, 480] width 277 height 18
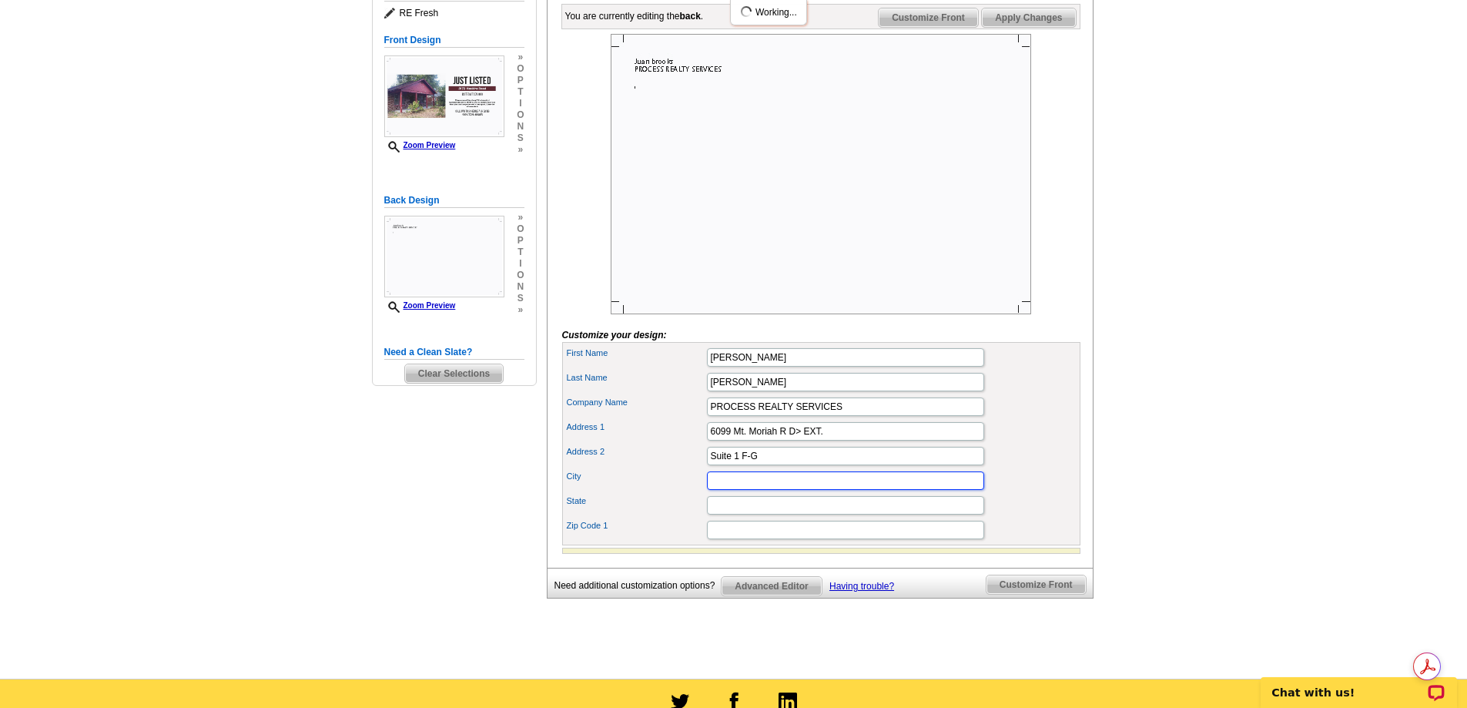
type input "MEMPHIS"
click at [740, 515] on input "State" at bounding box center [845, 505] width 277 height 18
type input "TN"
click at [742, 539] on input "Zip Code 1" at bounding box center [845, 530] width 277 height 18
type input "38115"
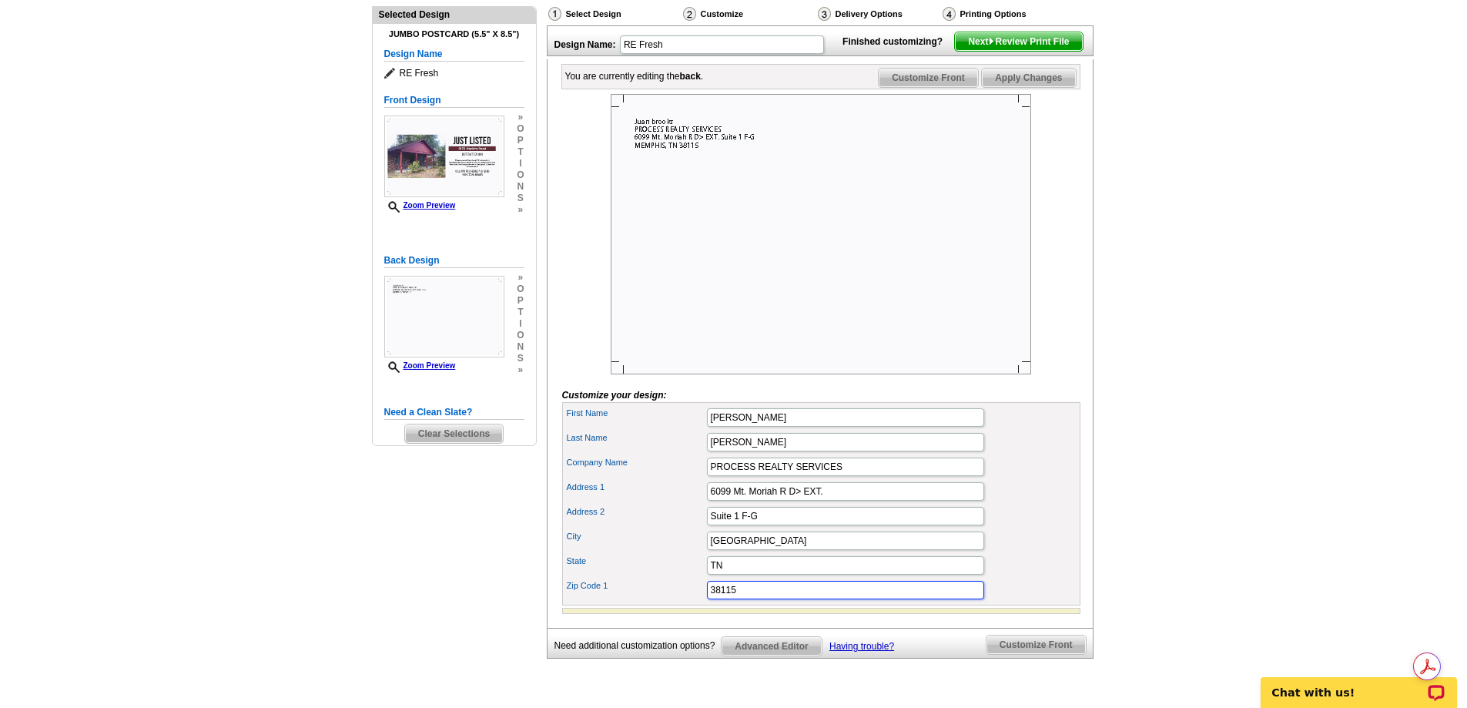
scroll to position [0, 0]
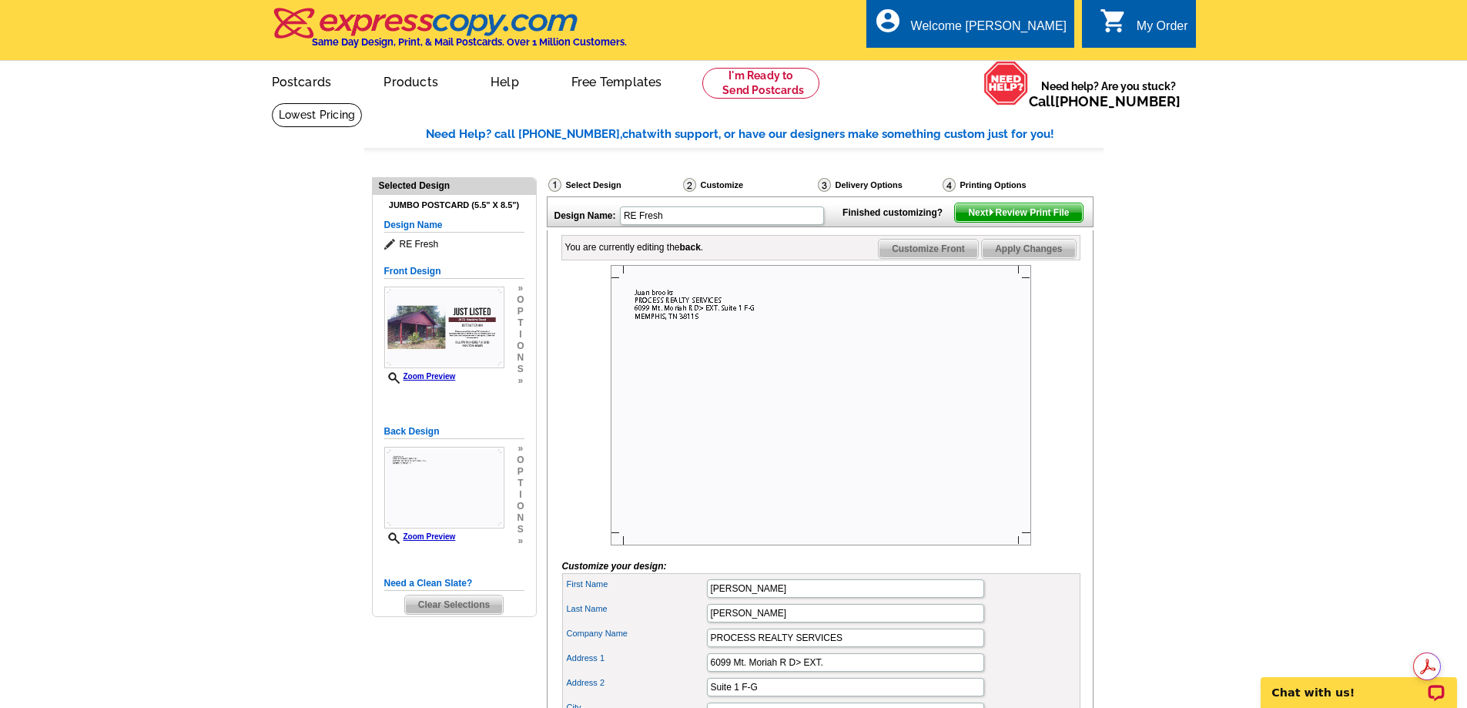
click at [1052, 222] on span "Next Review Print File" at bounding box center [1018, 212] width 127 height 18
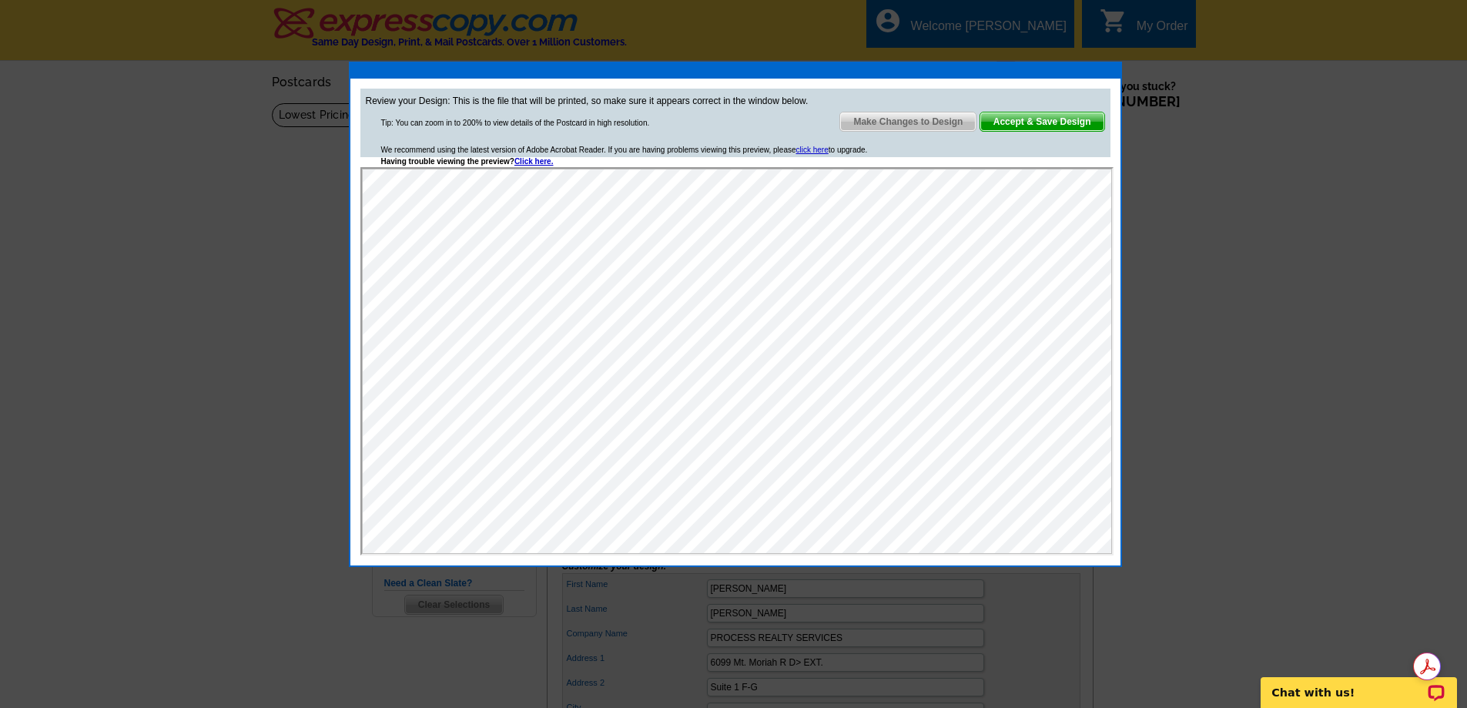
click at [1020, 122] on span "Accept & Save Design" at bounding box center [1043, 121] width 124 height 18
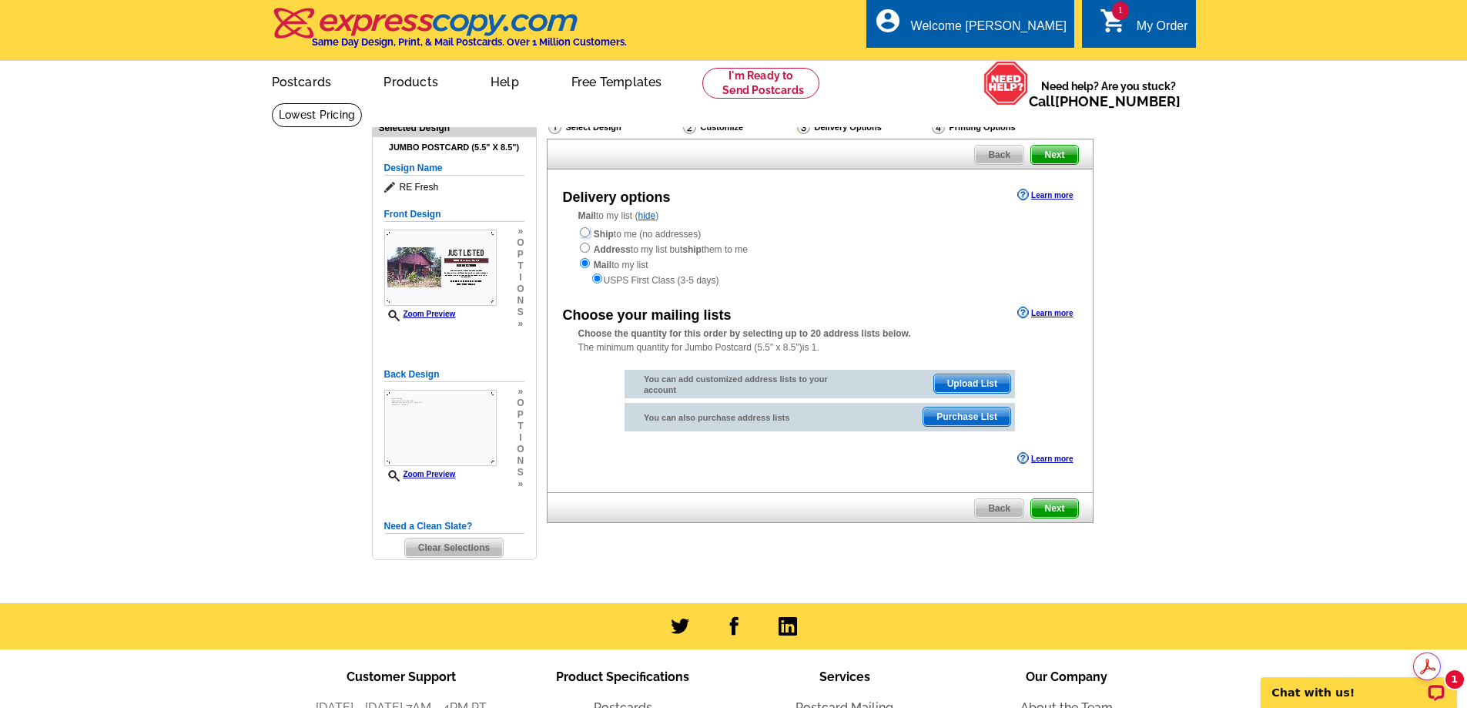
click at [583, 233] on input "radio" at bounding box center [585, 232] width 10 height 10
radio input "true"
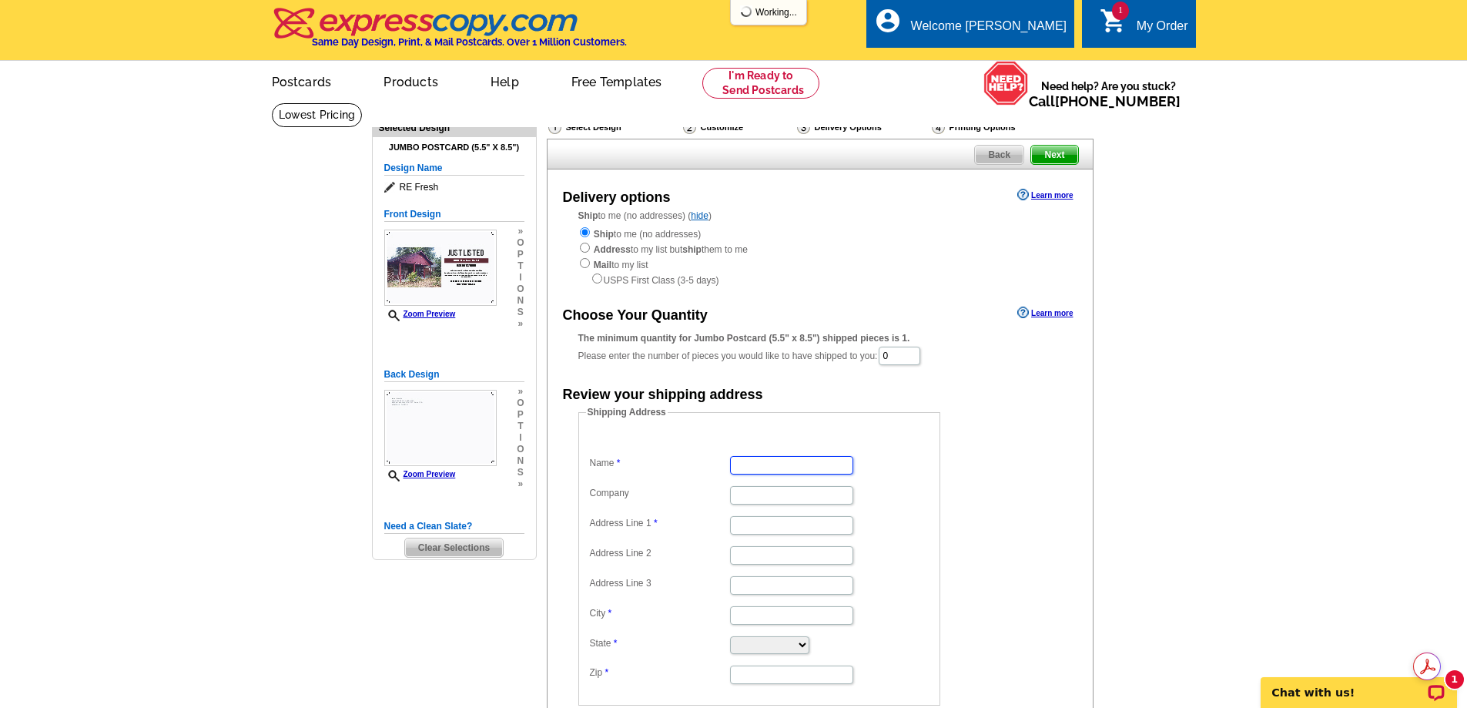
click at [758, 466] on input "Name" at bounding box center [791, 465] width 123 height 18
type input "[PERSON_NAME]"
click at [794, 500] on input "Company" at bounding box center [791, 495] width 123 height 18
type input "PROCESS Realty Services"
click at [784, 530] on input "Address Line 1" at bounding box center [791, 525] width 123 height 18
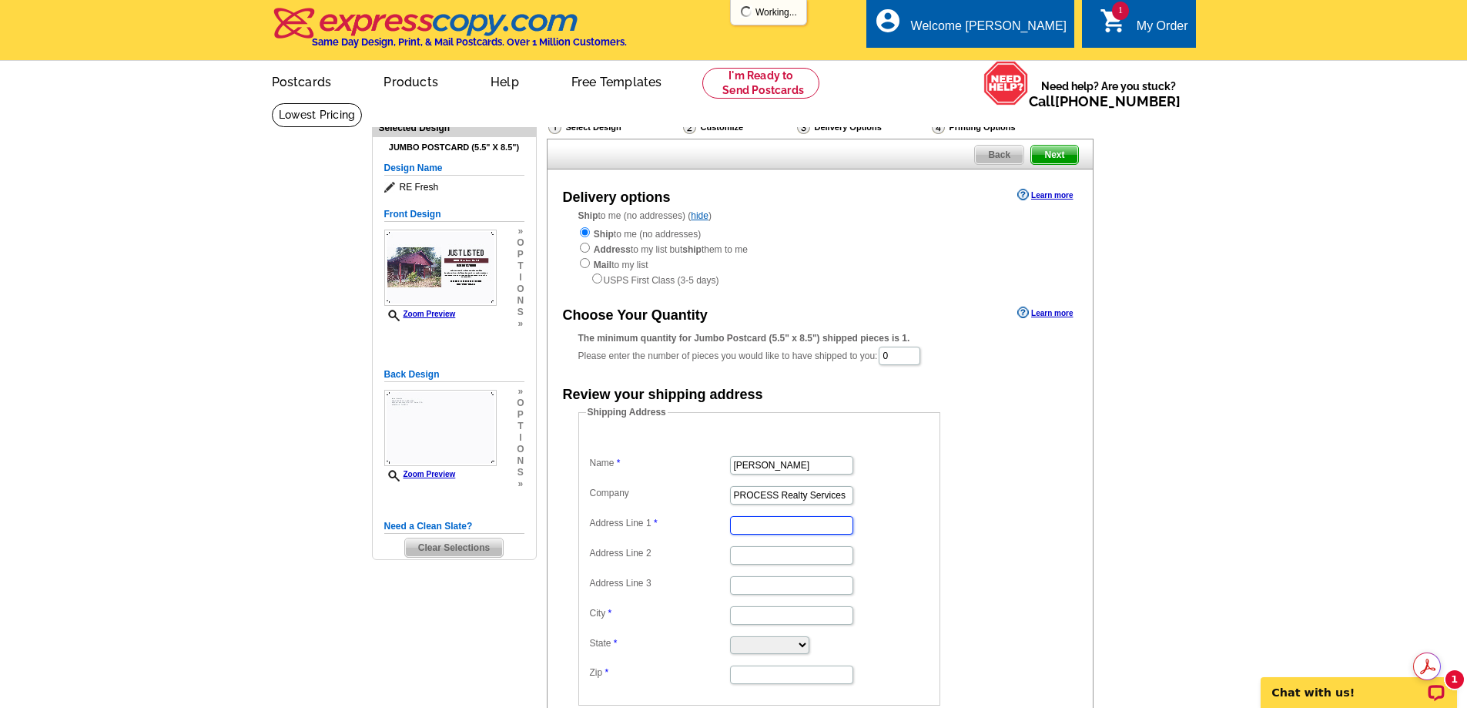
type input "6099 Mt. Moriah RD. EXT."
click at [783, 556] on input "Address Line 2" at bounding box center [791, 555] width 123 height 18
type input "Suite 1 F-G"
click at [760, 591] on input "Address Line 3" at bounding box center [791, 585] width 123 height 18
click at [757, 612] on input "City" at bounding box center [791, 615] width 123 height 18
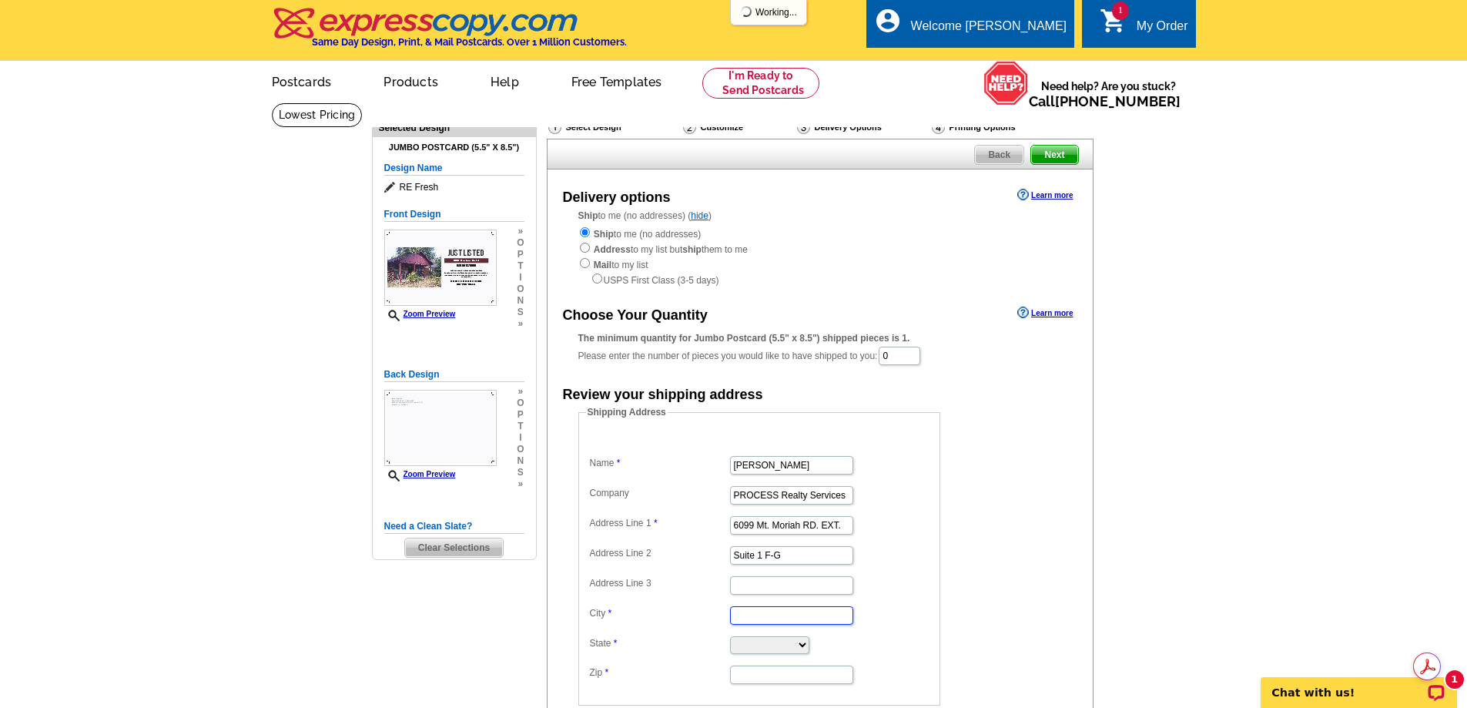
type input "[GEOGRAPHIC_DATA]"
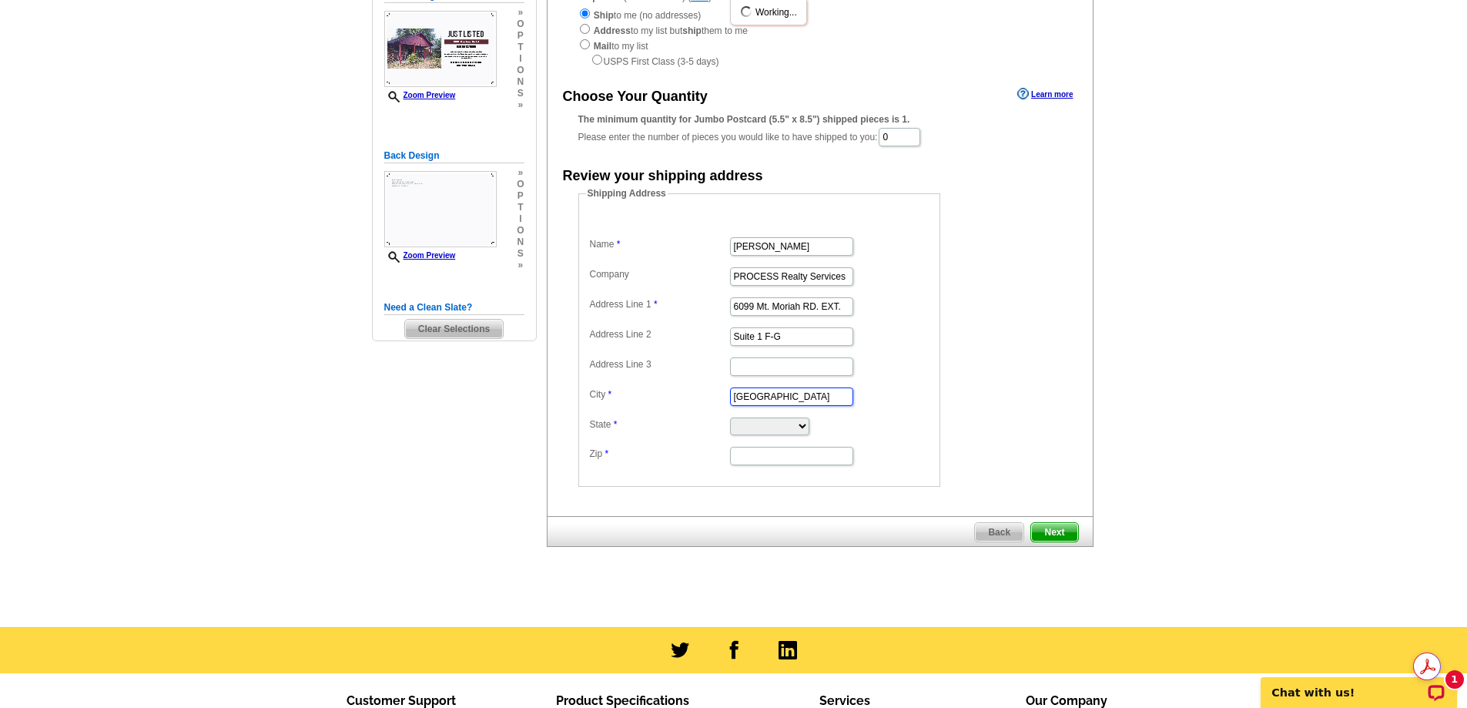
scroll to position [231, 0]
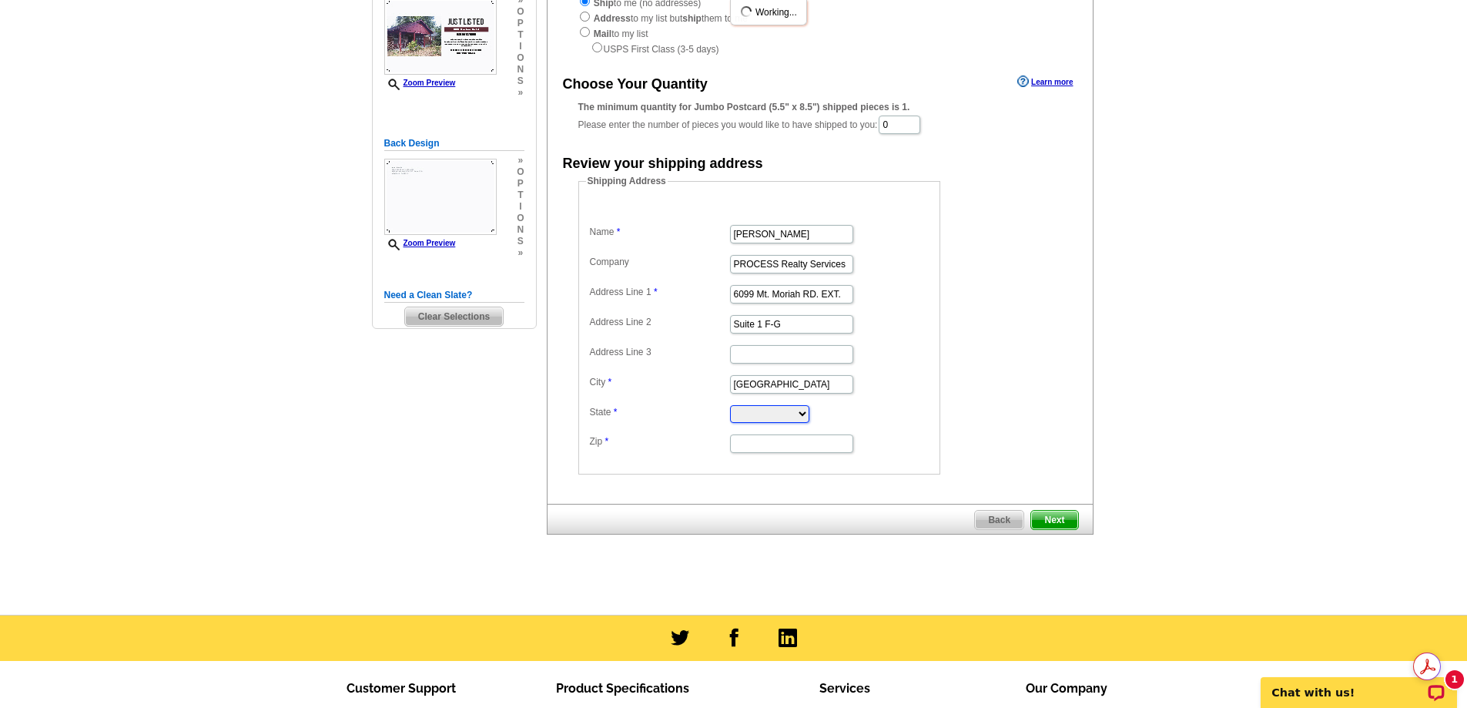
click at [761, 414] on select "[US_STATE] [US_STATE] [US_STATE] [US_STATE] [US_STATE] [US_STATE] [US_STATE] [U…" at bounding box center [769, 414] width 79 height 18
select select "TN"
click at [730, 407] on select "[US_STATE] [US_STATE] [US_STATE] [US_STATE] [US_STATE] [US_STATE] [US_STATE] [U…" at bounding box center [769, 414] width 79 height 18
click at [745, 448] on input "Zip" at bounding box center [791, 443] width 123 height 18
type input "38115"
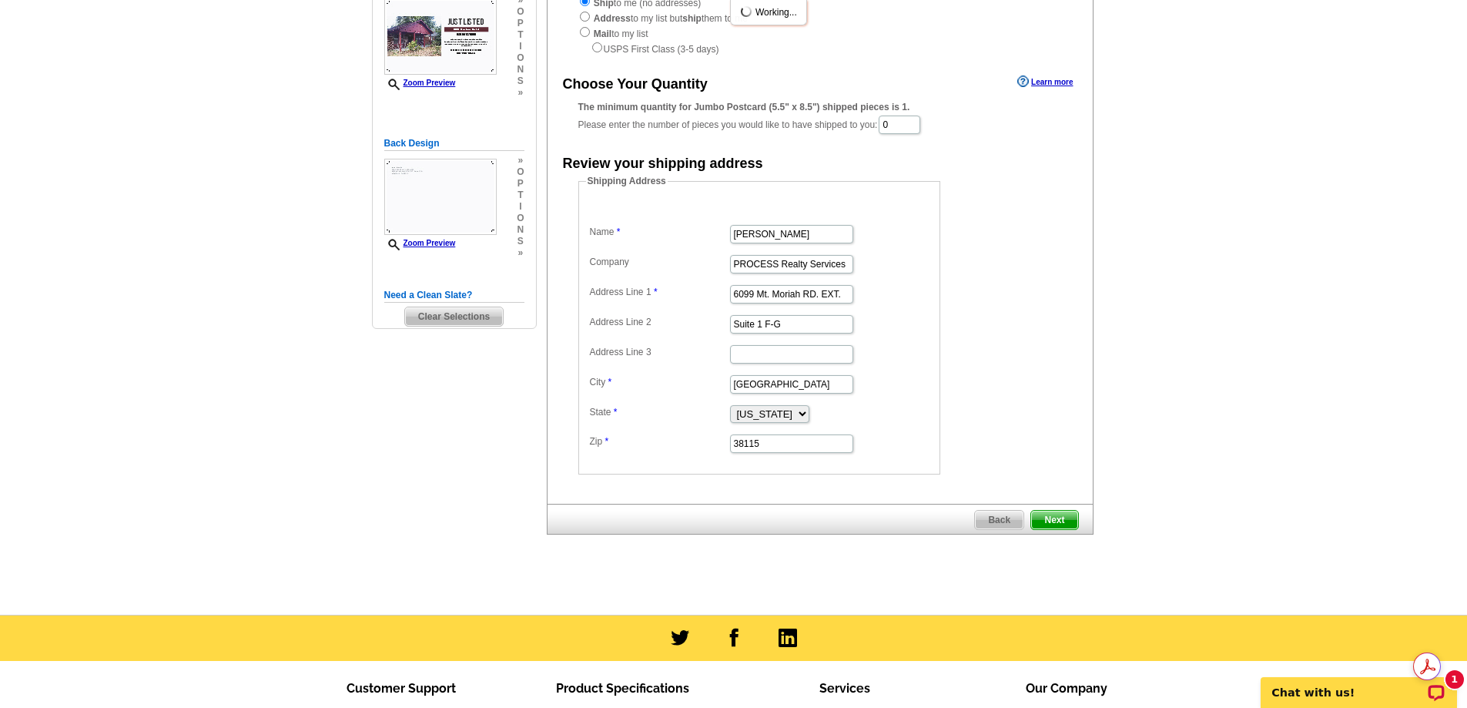
click at [874, 475] on fieldset "Shipping Address Name [PERSON_NAME] Company PROCESS Realty Services Address Lin…" at bounding box center [760, 324] width 362 height 300
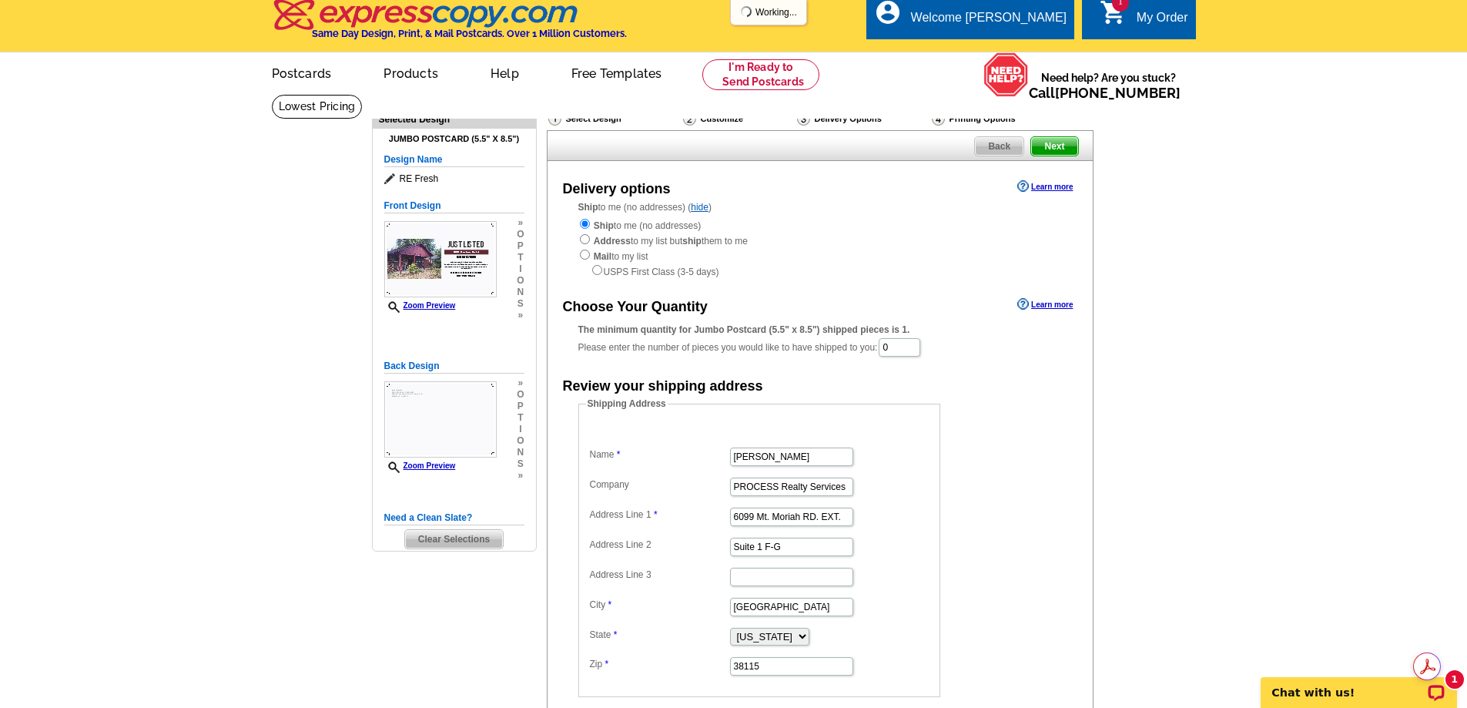
scroll to position [0, 0]
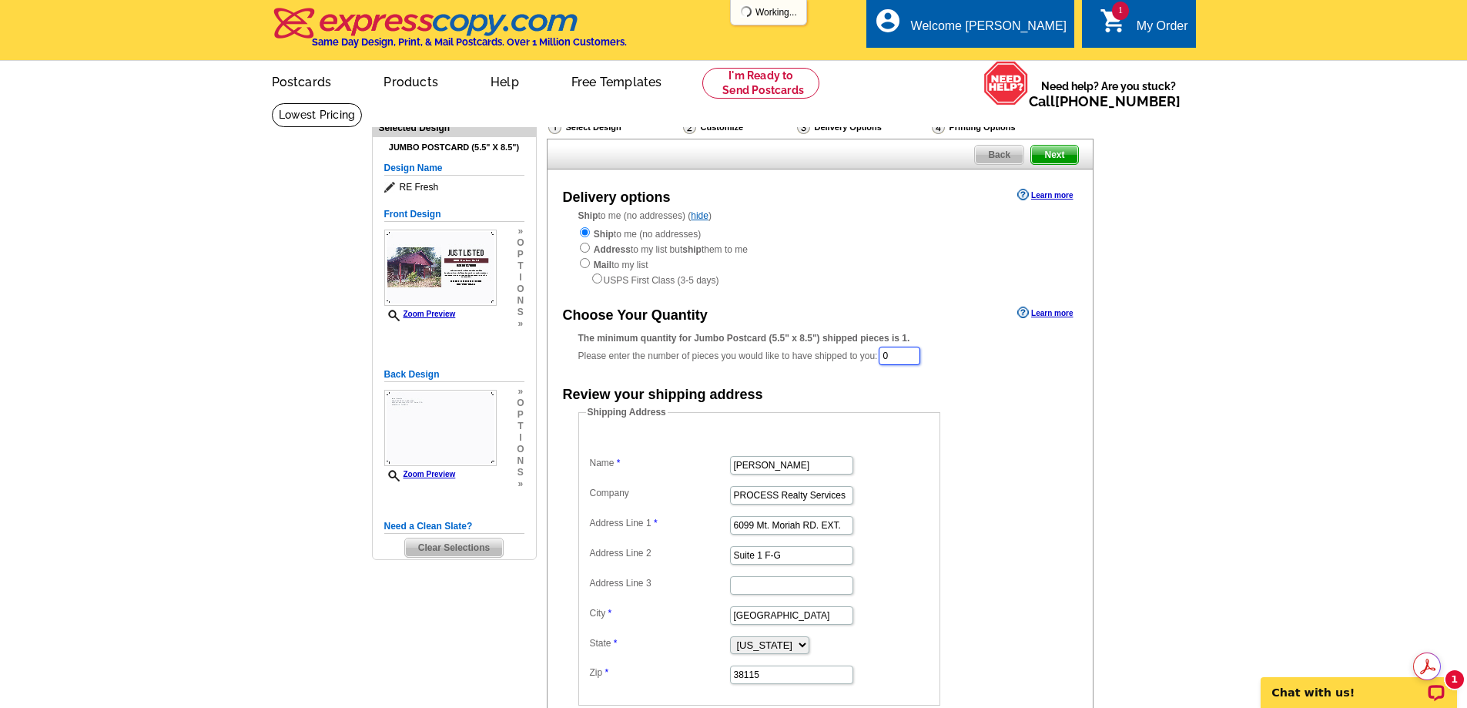
click at [892, 354] on input "0" at bounding box center [900, 356] width 42 height 18
type input "100"
click at [1010, 454] on form "Shipping Address Name Juan Brooks Company PROCESS Realty Services Address Line …" at bounding box center [821, 557] width 484 height 300
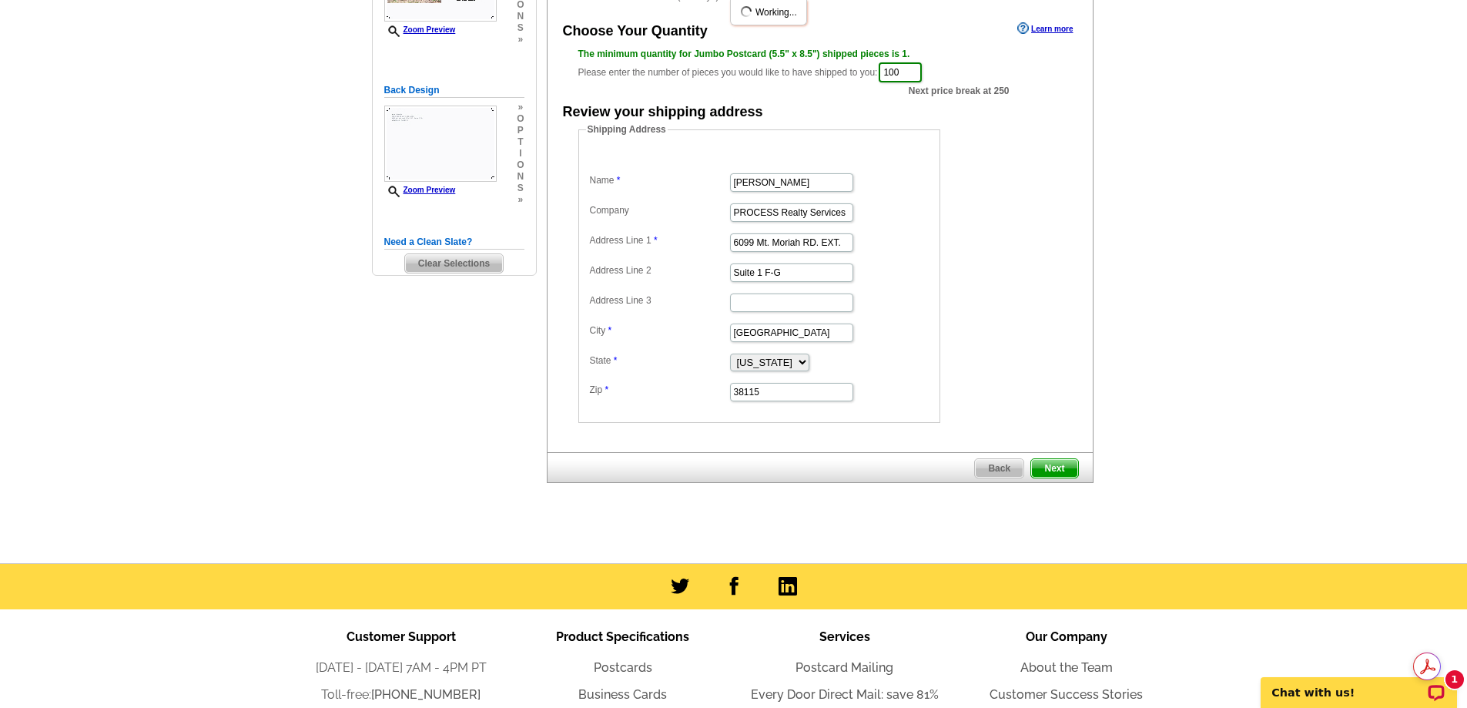
scroll to position [308, 0]
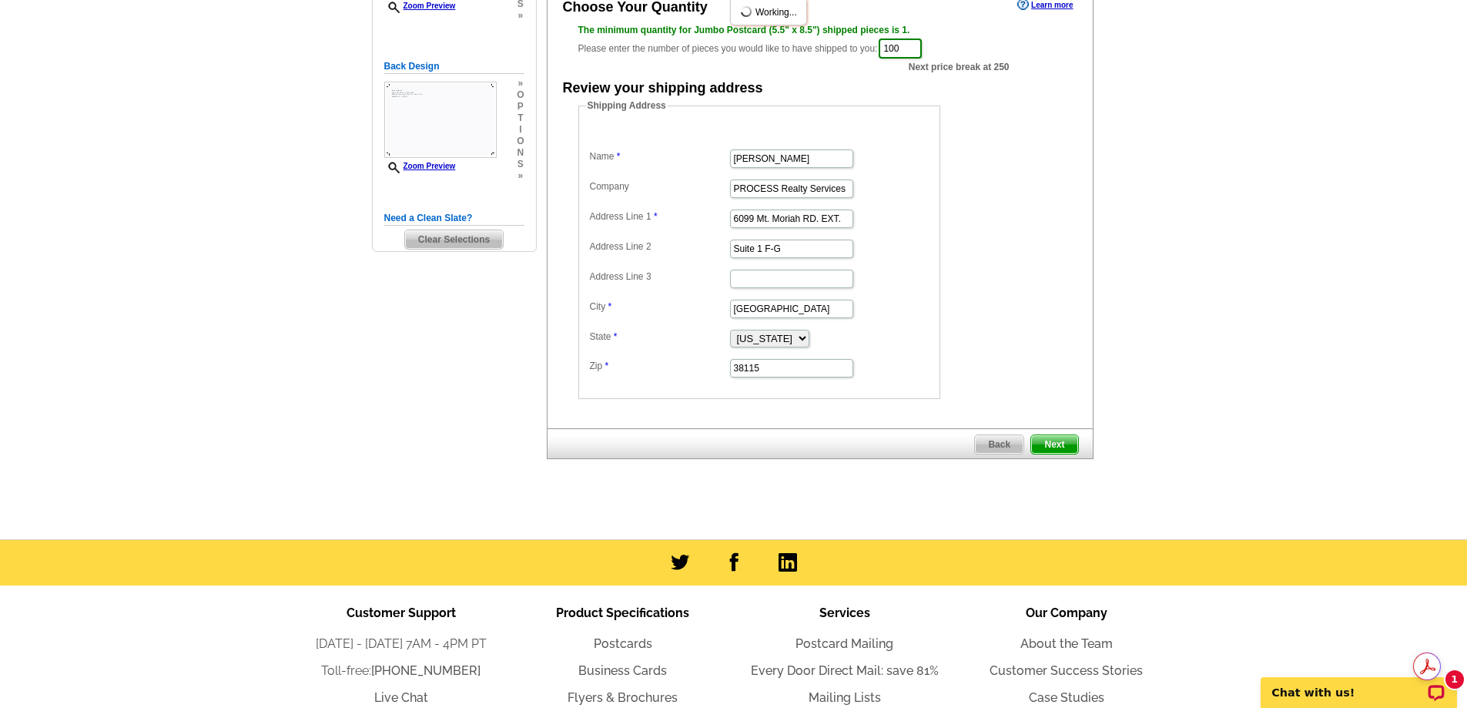
click at [1071, 451] on span "Next" at bounding box center [1054, 444] width 46 height 18
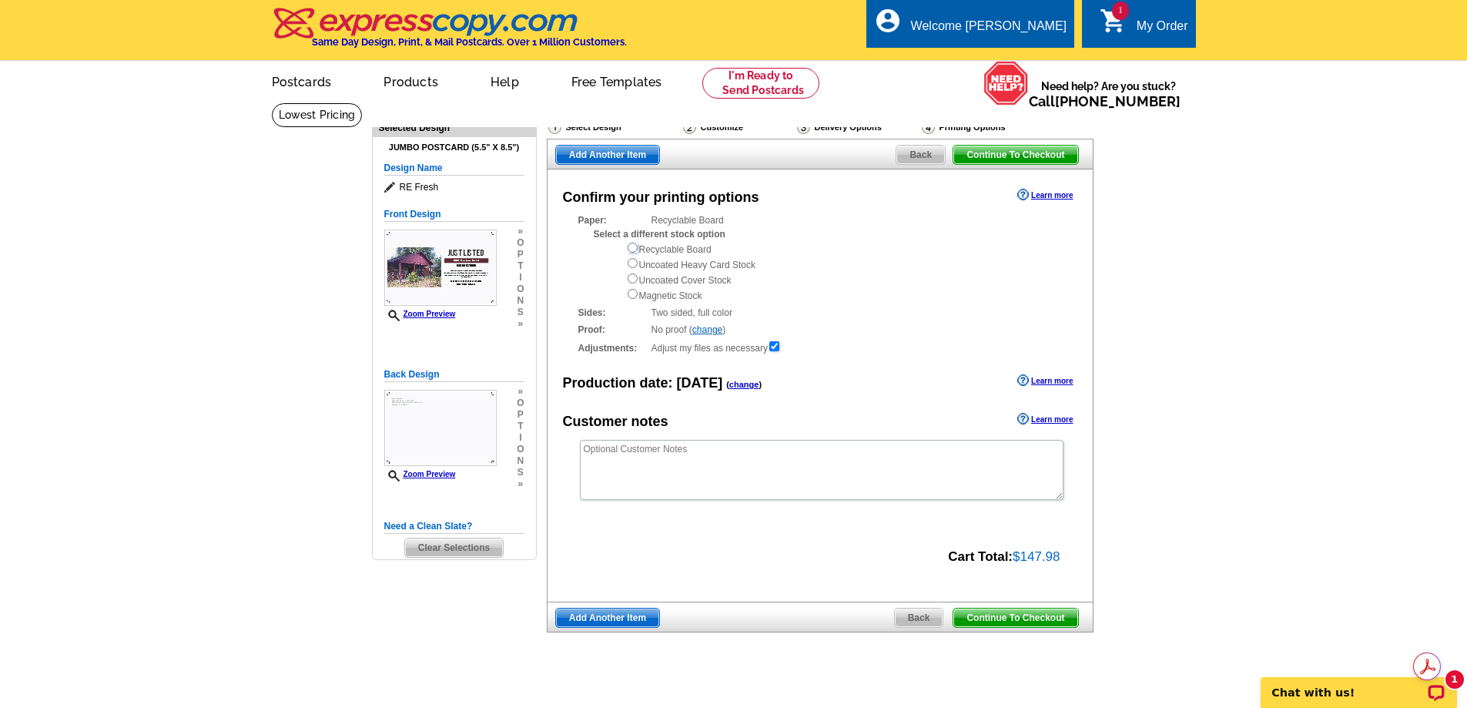
click at [630, 248] on input "radio" at bounding box center [633, 248] width 10 height 10
radio input "true"
click at [1053, 618] on span "Continue To Checkout" at bounding box center [1016, 618] width 124 height 18
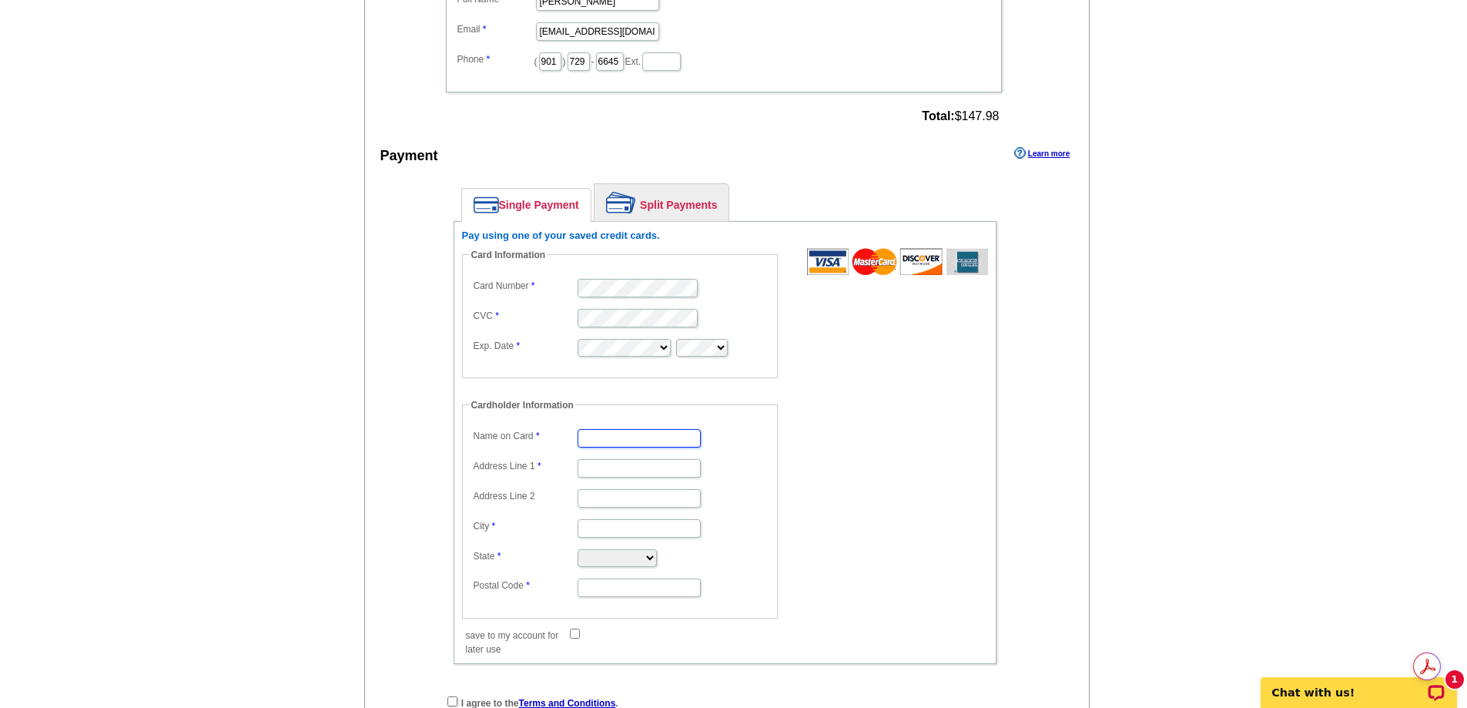
click at [622, 448] on input "Name on Card" at bounding box center [639, 438] width 123 height 18
click at [614, 438] on input "Name on Card" at bounding box center [639, 438] width 123 height 18
type input "PROCESS Realty Services"
click at [644, 469] on input "Address Line 1" at bounding box center [639, 468] width 123 height 18
type input "6099 Mt. Moriah Rd. EXT>"
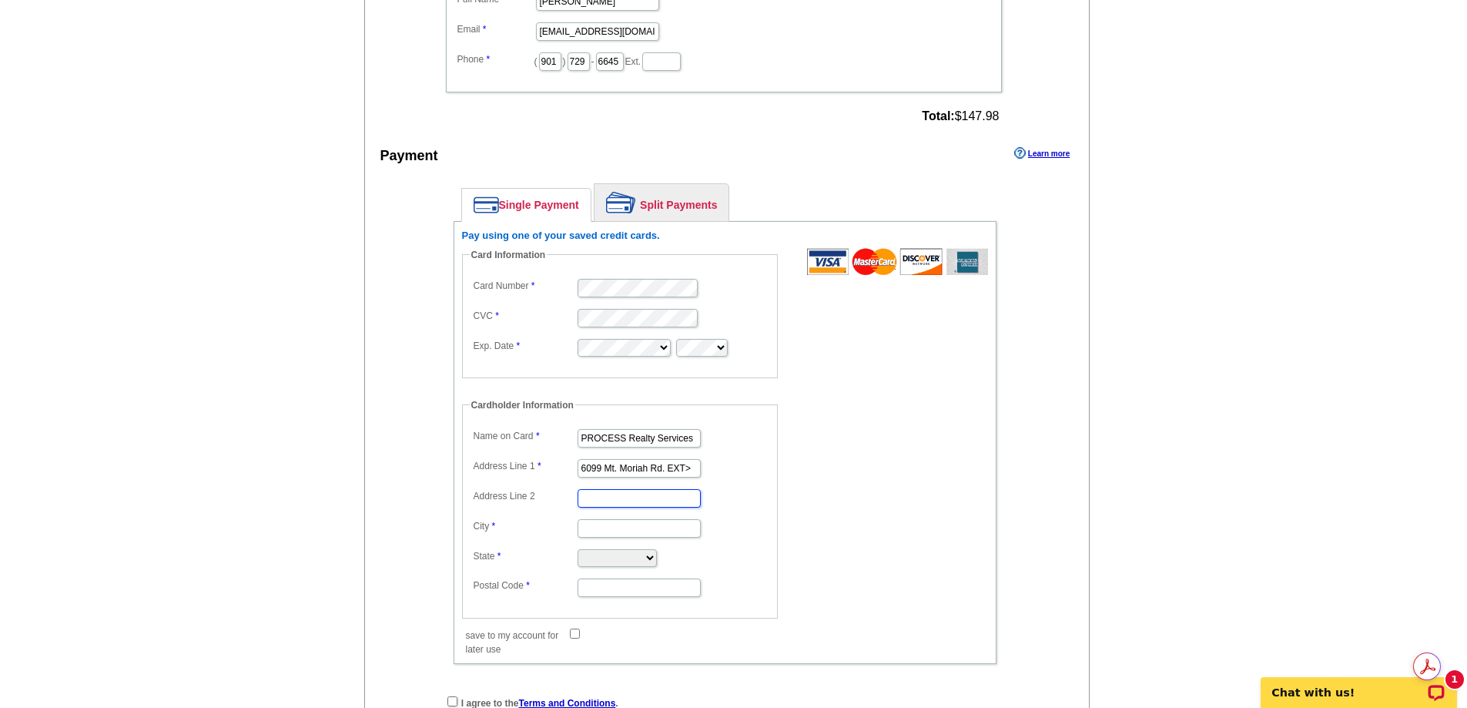
click at [632, 495] on input "Address Line 2" at bounding box center [639, 498] width 123 height 18
type input "Suite 1F-G"
click at [622, 533] on input "City" at bounding box center [639, 528] width 123 height 18
type input "[GEOGRAPHIC_DATA]"
click at [609, 561] on select "[US_STATE] [US_STATE] [US_STATE] [US_STATE] [US_STATE] [US_STATE] [US_STATE] [U…" at bounding box center [617, 558] width 79 height 18
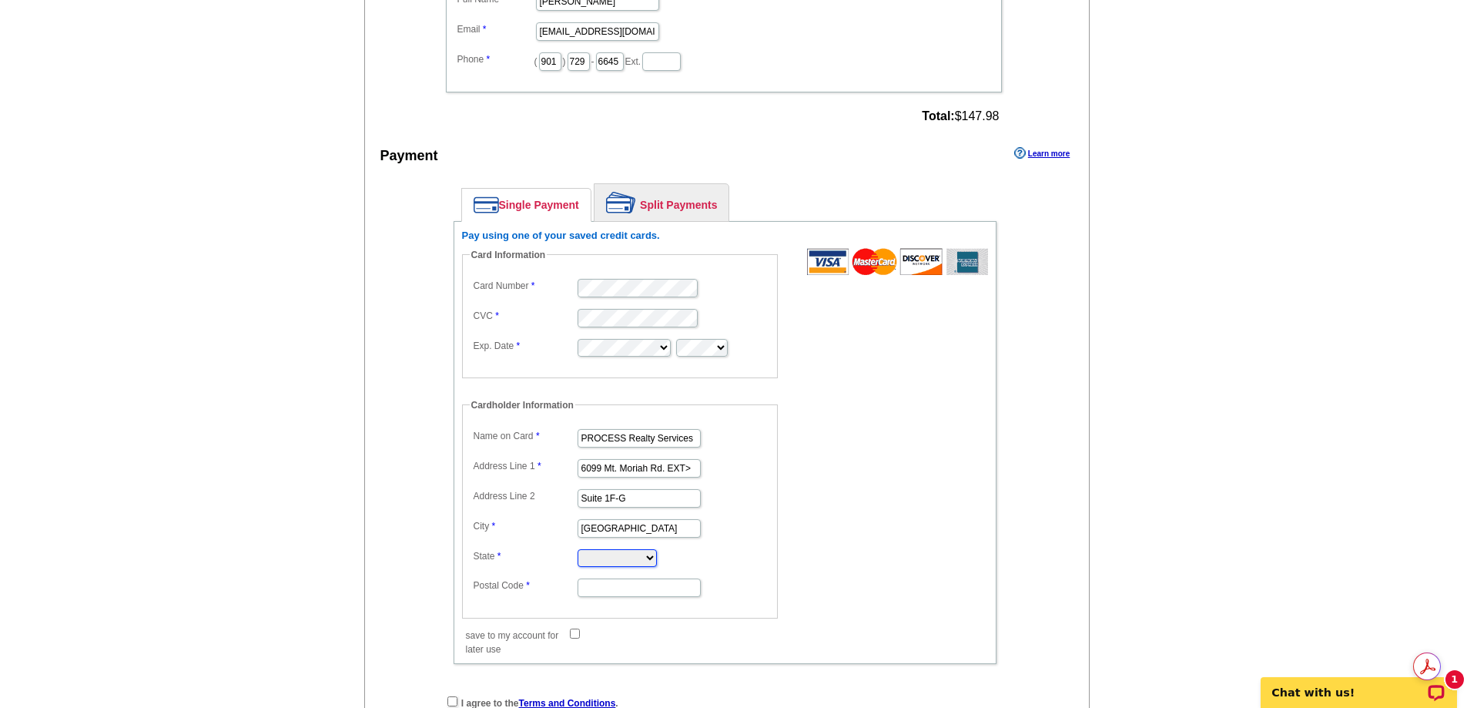
select select "TN"
click at [578, 550] on select "[US_STATE] [US_STATE] [US_STATE] [US_STATE] [US_STATE] [US_STATE] [US_STATE] [U…" at bounding box center [617, 558] width 79 height 18
click at [592, 589] on input "Postal Code" at bounding box center [639, 588] width 123 height 18
type input "38115"
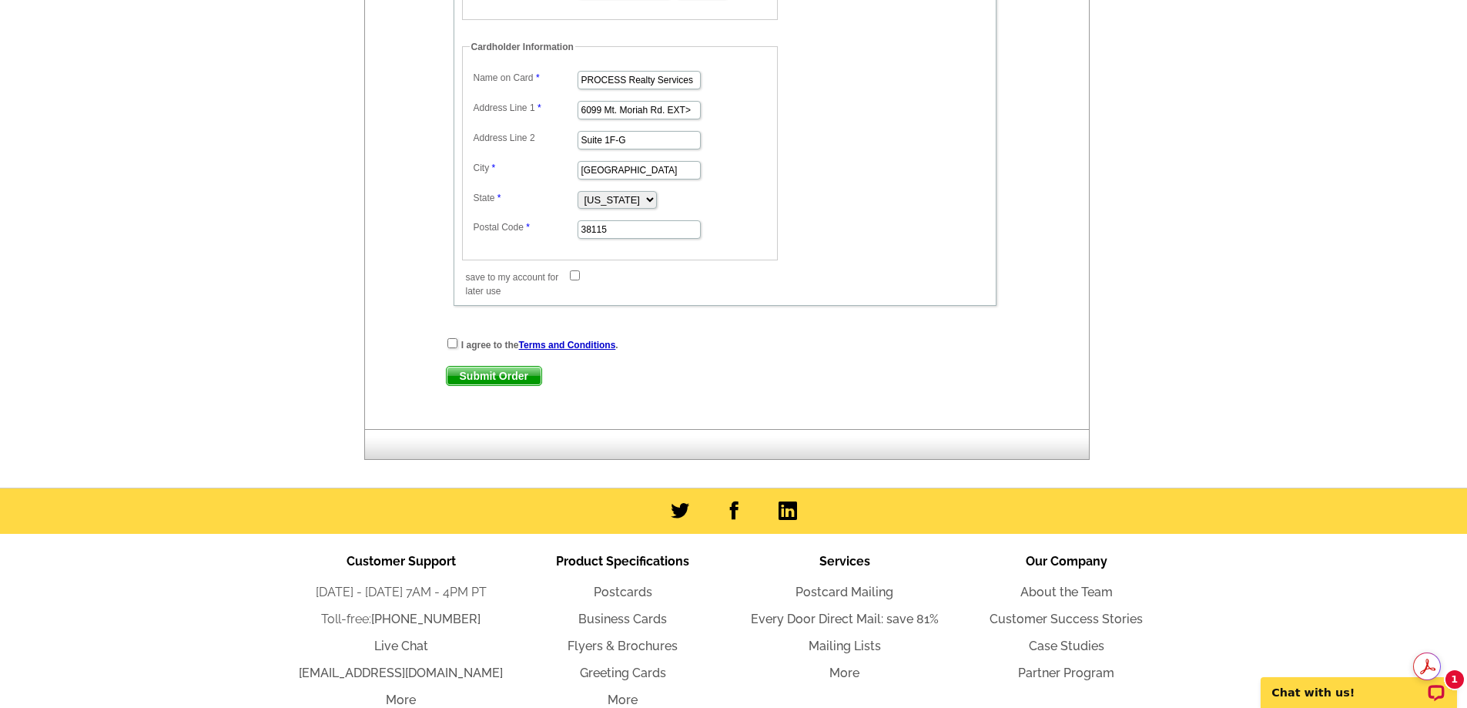
scroll to position [1310, 0]
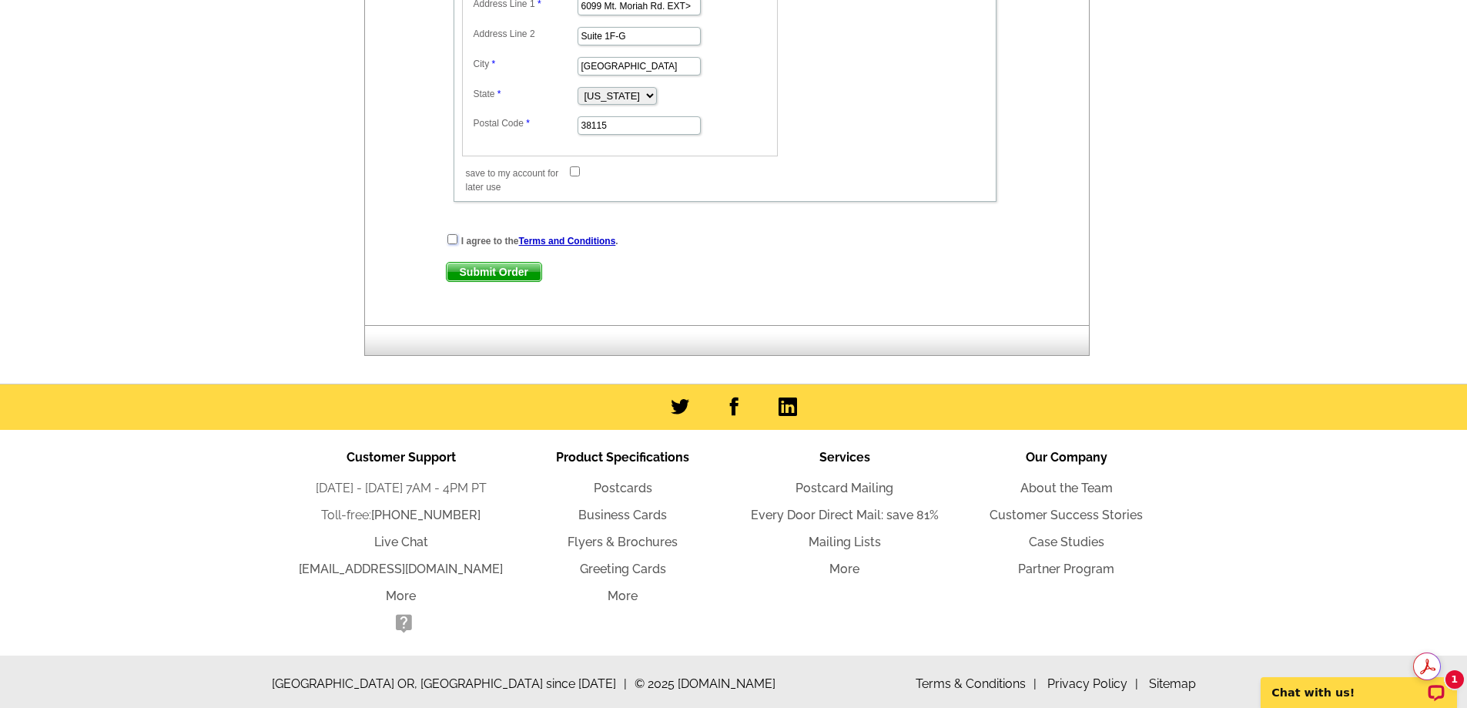
click at [449, 240] on input "checkbox" at bounding box center [453, 239] width 10 height 10
checkbox input "true"
click at [484, 275] on span "Submit Order" at bounding box center [494, 272] width 95 height 18
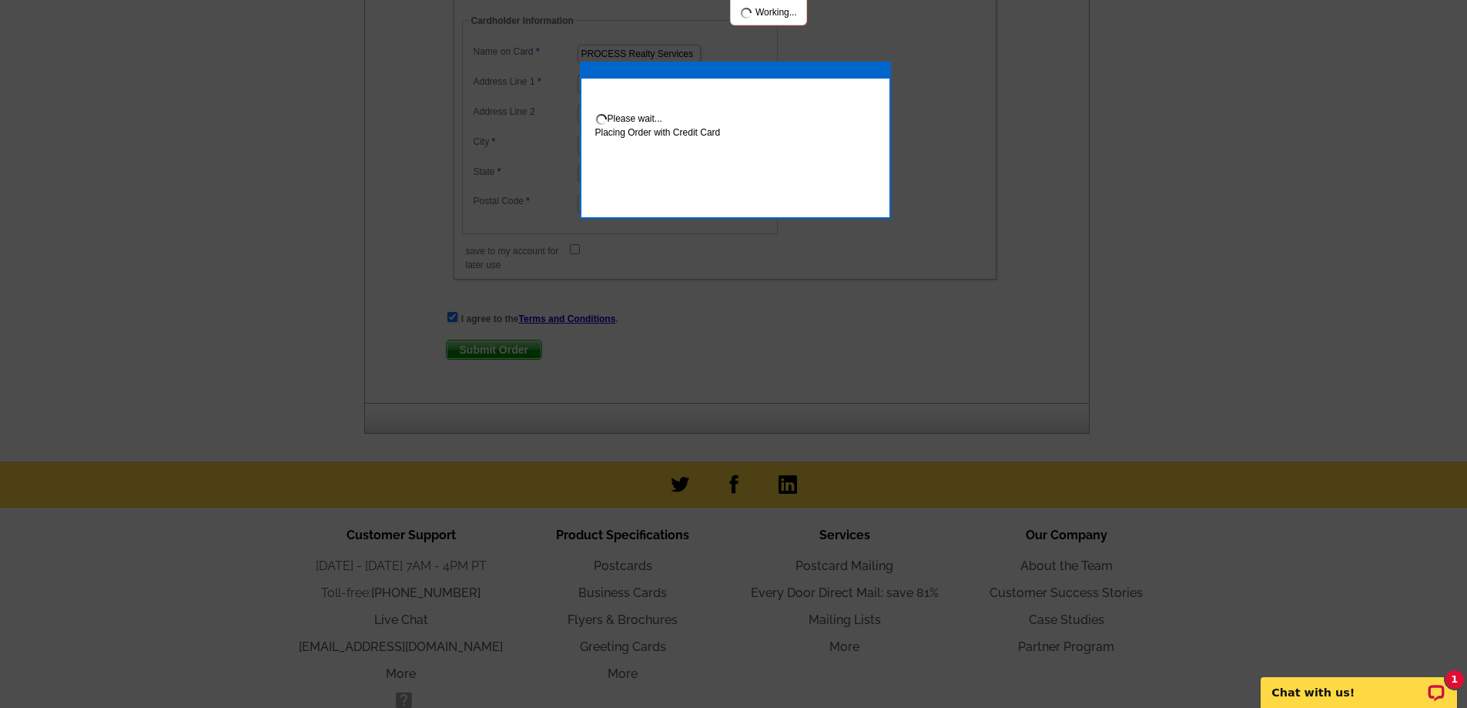
scroll to position [1387, 0]
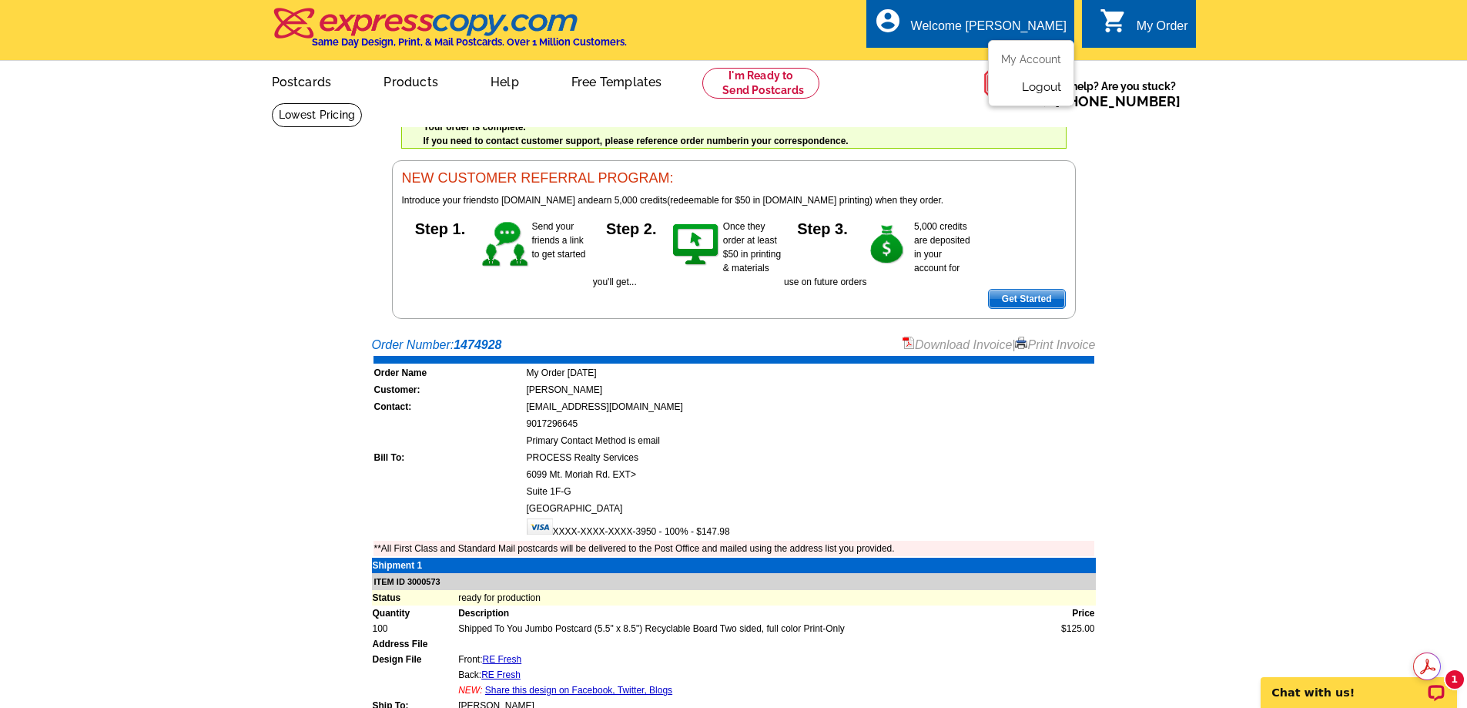
click at [1043, 92] on link "Logout" at bounding box center [1041, 87] width 39 height 14
